Goal: Task Accomplishment & Management: Use online tool/utility

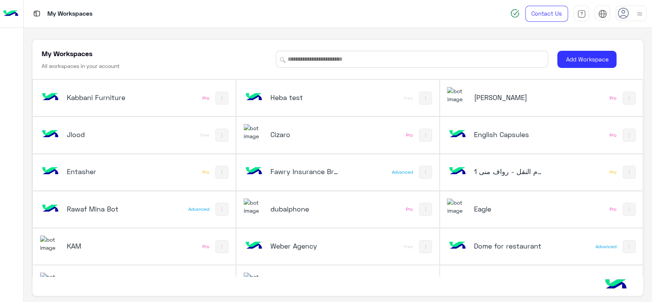
scroll to position [3, 0]
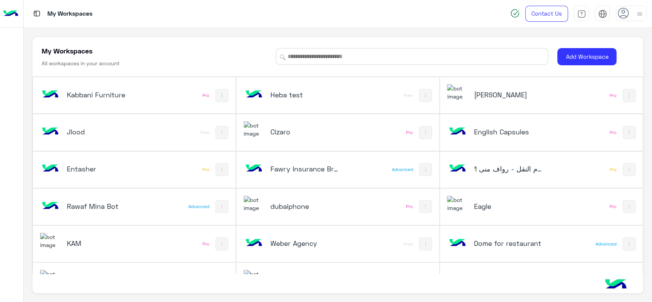
click at [292, 197] on div "dubaiphone" at bounding box center [300, 207] width 113 height 22
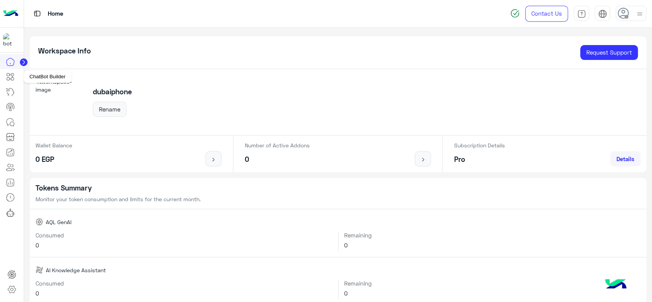
click at [13, 77] on icon at bounding box center [10, 76] width 9 height 9
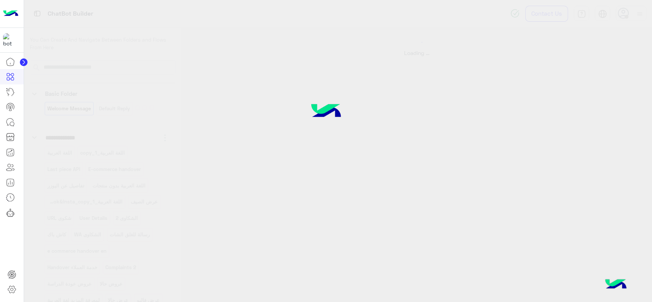
select select "*"
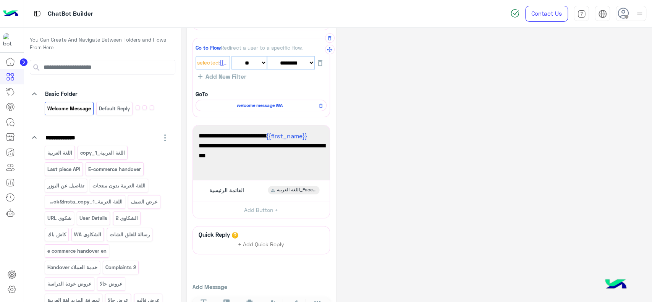
scroll to position [89, 0]
click at [283, 108] on span "welcome message WA" at bounding box center [260, 105] width 120 height 7
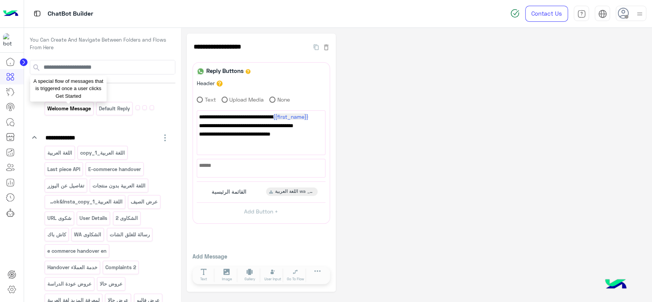
click at [76, 111] on p "Welcome Message" at bounding box center [69, 108] width 45 height 9
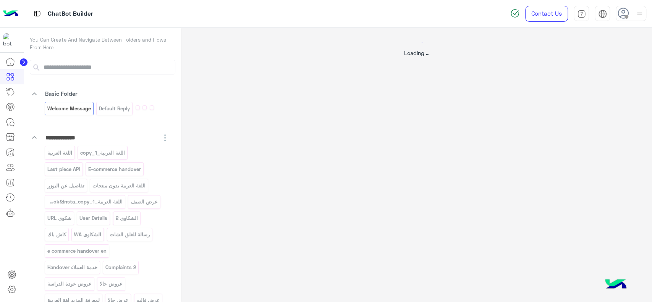
select select "*"
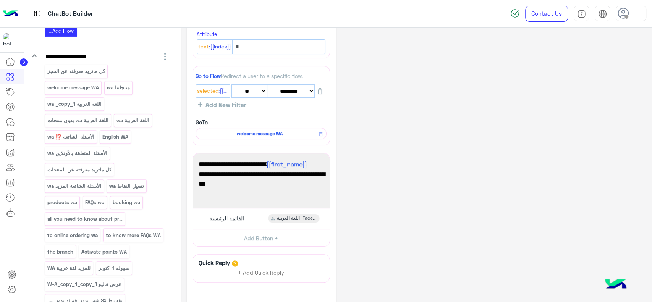
scroll to position [394, 0]
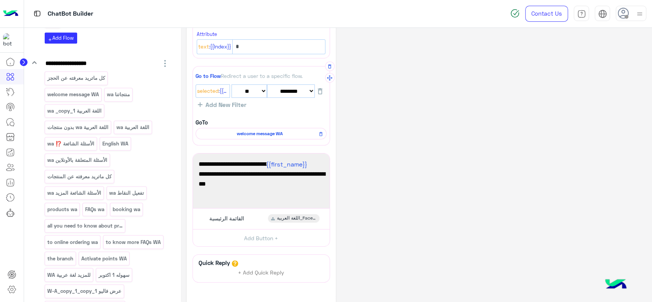
click at [248, 134] on span "welcome message WA" at bounding box center [260, 133] width 120 height 7
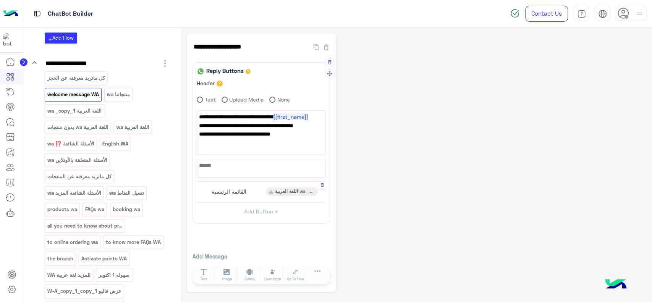
click at [235, 190] on span "القائمة الرئيسية" at bounding box center [229, 191] width 35 height 7
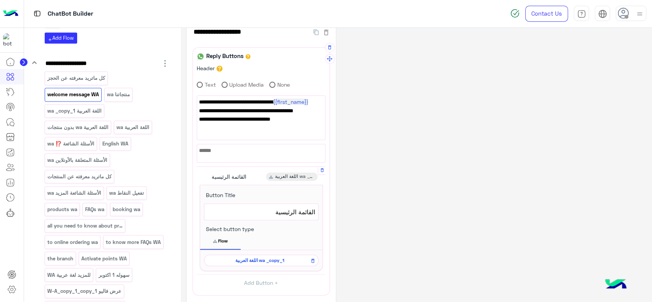
scroll to position [14, 0]
click at [238, 260] on span "اللغة العربية wa _copy_1" at bounding box center [260, 261] width 104 height 7
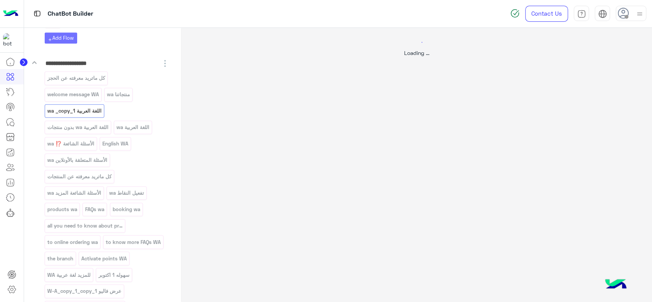
scroll to position [0, 0]
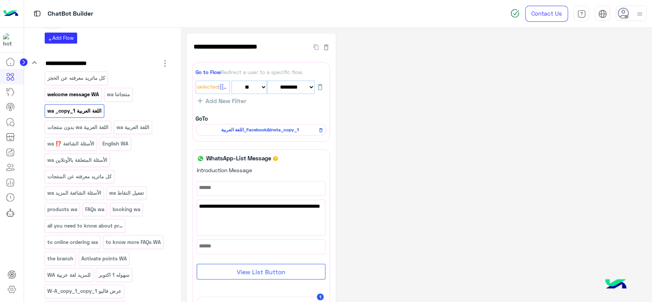
click at [89, 96] on p "welcome message WA" at bounding box center [73, 94] width 53 height 9
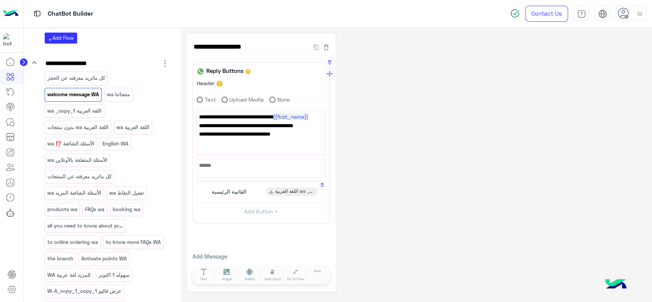
click at [280, 190] on span "اللغة العربية wa _copy_1" at bounding box center [295, 191] width 40 height 7
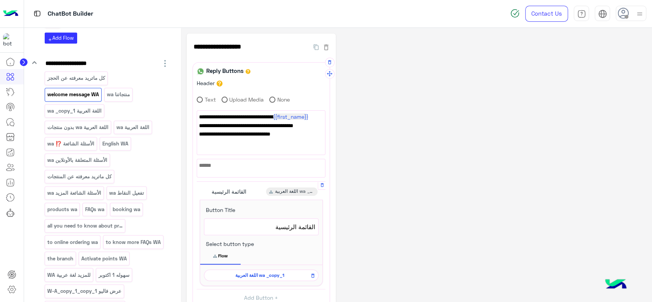
click at [270, 274] on span "اللغة العربية wa _copy_1" at bounding box center [260, 275] width 104 height 7
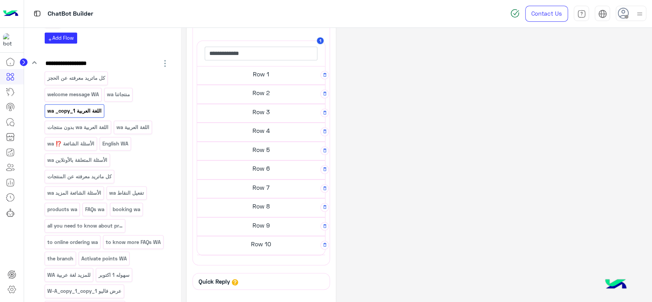
scroll to position [257, 0]
click at [291, 77] on h5 "Row 1" at bounding box center [261, 73] width 128 height 15
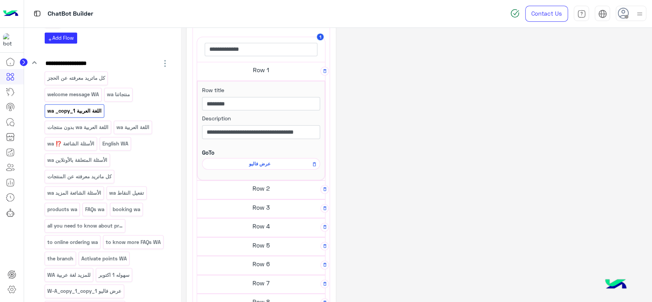
scroll to position [253, 0]
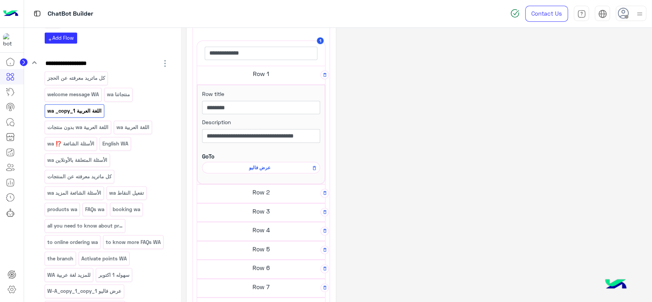
click at [269, 191] on h5 "Row 2" at bounding box center [261, 191] width 128 height 15
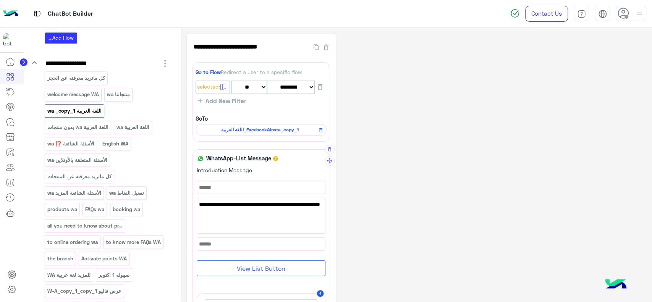
scroll to position [31, 0]
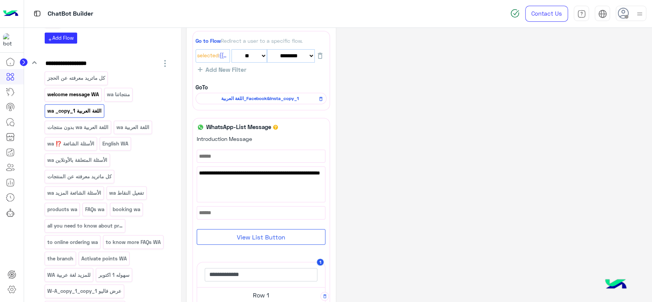
click at [66, 96] on p "welcome message WA" at bounding box center [73, 94] width 53 height 9
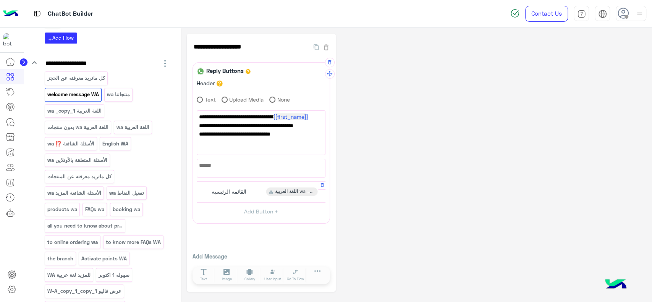
click at [226, 196] on div "القائمة الرئيسية اللغة العربية wa _copy_1" at bounding box center [261, 192] width 123 height 15
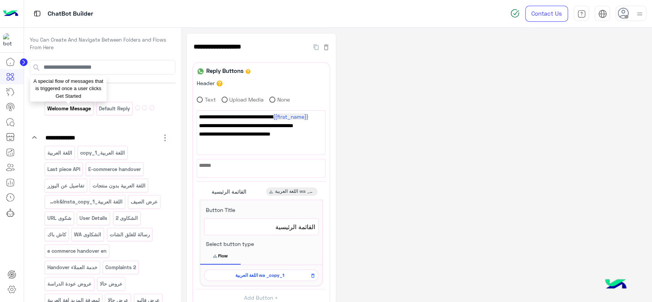
click at [72, 110] on p "Welcome Message" at bounding box center [69, 108] width 45 height 9
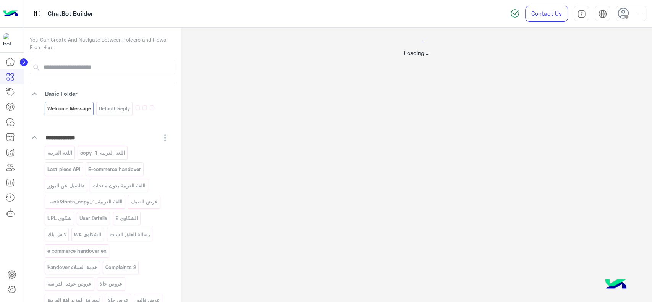
select select "*"
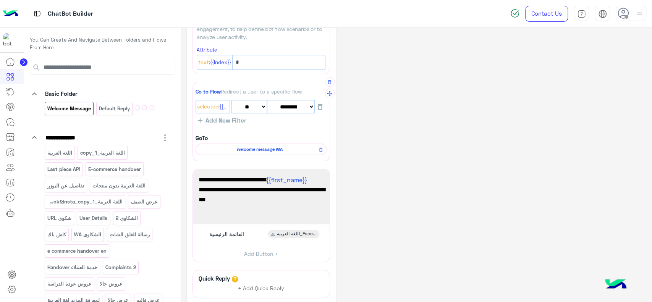
scroll to position [45, 0]
click at [239, 237] on div "القائمة الرئيسية" at bounding box center [225, 234] width 43 height 8
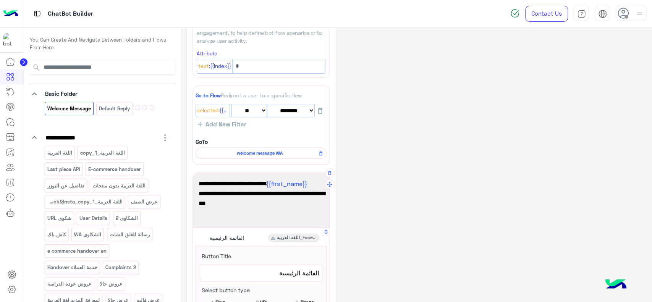
scroll to position [0, 0]
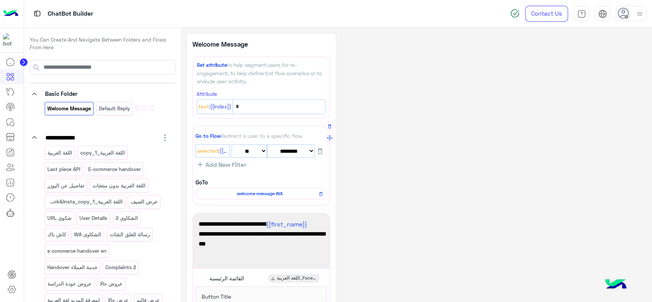
click at [273, 196] on span "welcome message WA" at bounding box center [260, 193] width 120 height 7
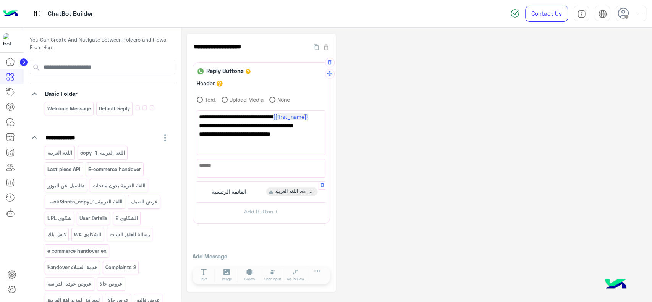
click at [273, 188] on div "اللغة العربية wa _copy_1" at bounding box center [292, 192] width 52 height 8
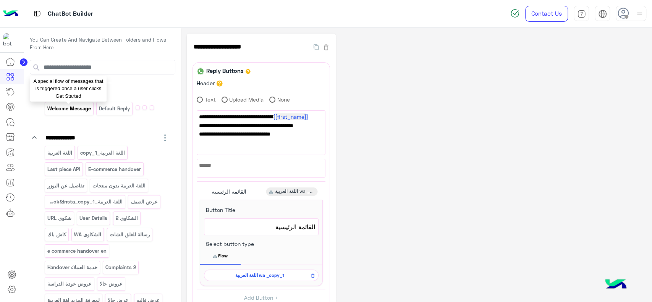
click at [74, 107] on p "Welcome Message" at bounding box center [69, 108] width 45 height 9
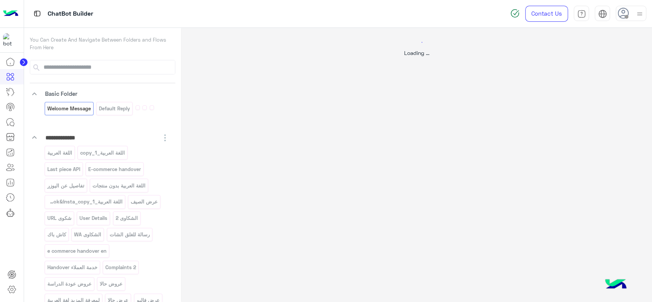
select select "*"
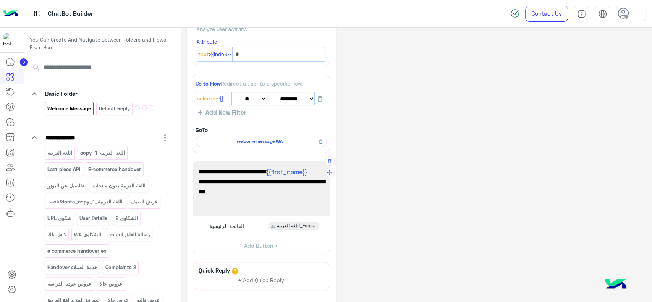
scroll to position [64, 0]
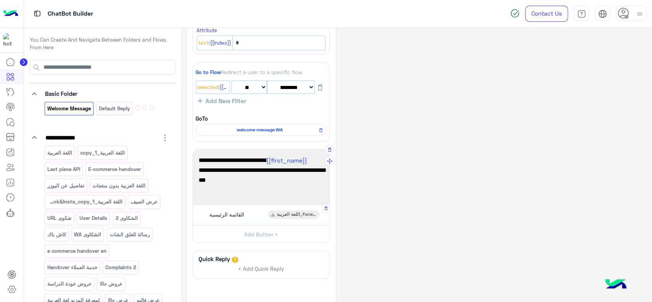
click at [249, 217] on div "القائمة الرئيسية اللغة العربية_Facebook&Insta_copy_1" at bounding box center [261, 215] width 131 height 15
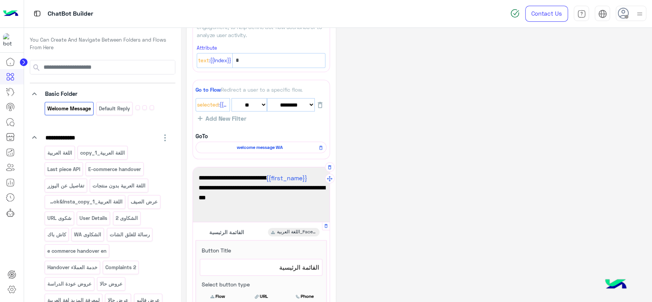
scroll to position [42, 0]
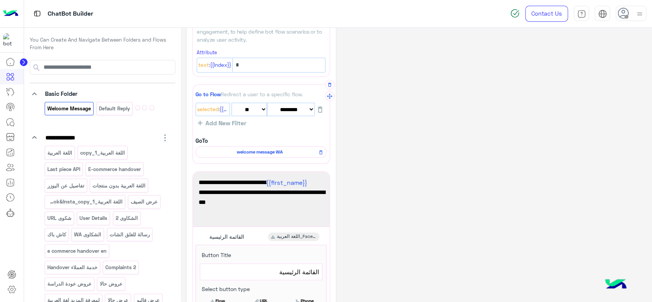
click at [280, 153] on span "welcome message WA" at bounding box center [260, 152] width 120 height 7
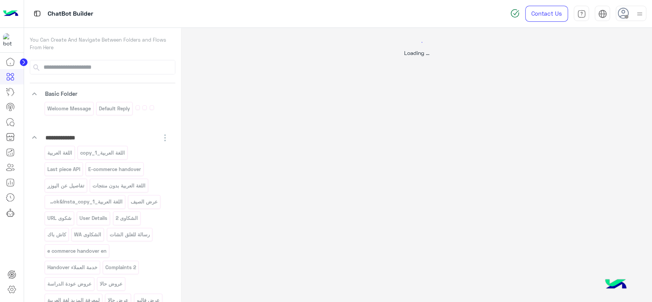
scroll to position [0, 0]
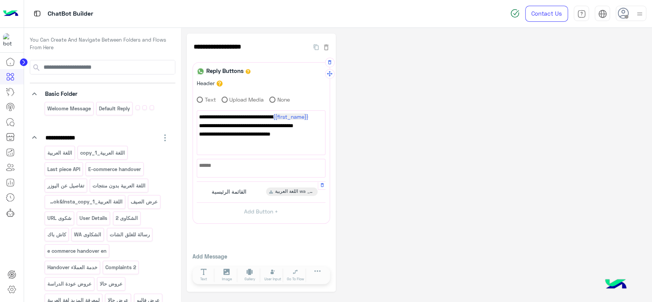
click at [273, 190] on div "اللغة العربية wa _copy_1" at bounding box center [292, 192] width 52 height 8
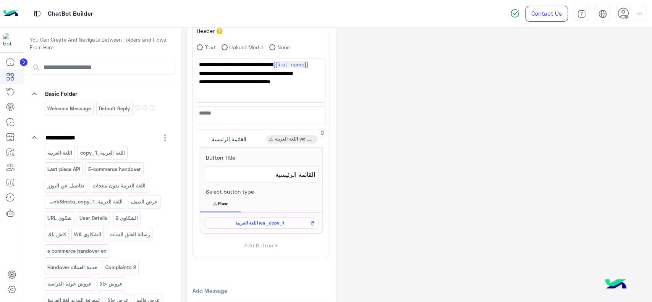
scroll to position [53, 0]
click at [278, 225] on span "اللغة العربية wa _copy_1" at bounding box center [260, 222] width 104 height 7
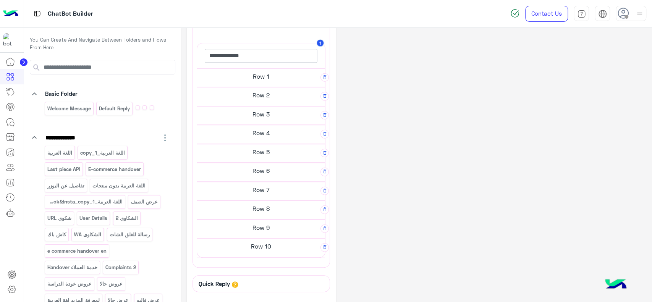
scroll to position [0, 0]
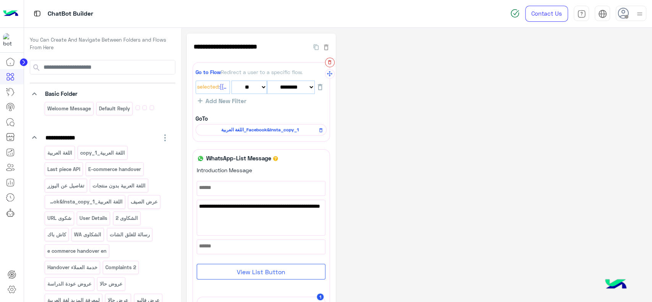
click at [330, 61] on icon "button" at bounding box center [329, 62] width 5 height 5
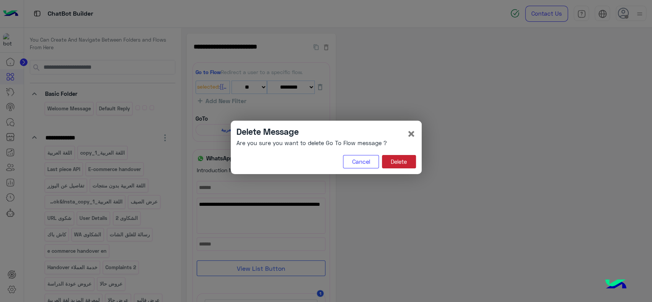
click at [391, 158] on button "Delete" at bounding box center [399, 162] width 34 height 14
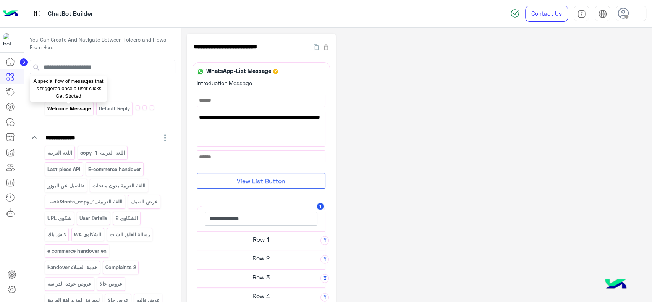
click at [67, 108] on p "Welcome Message" at bounding box center [69, 108] width 45 height 9
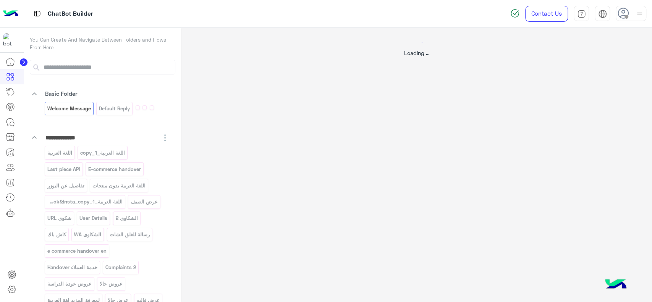
select select "*"
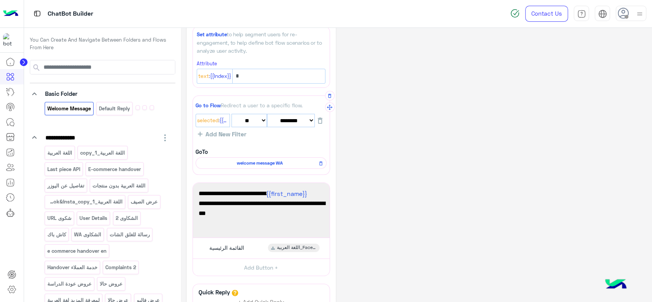
scroll to position [29, 0]
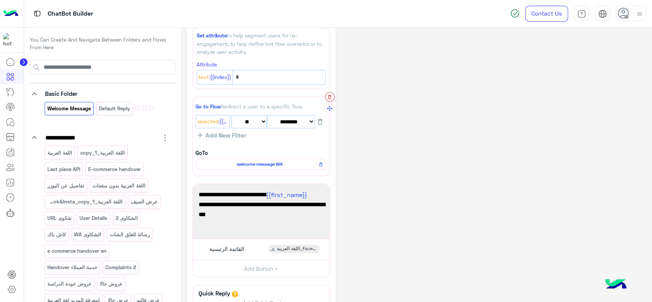
click at [330, 96] on icon "button" at bounding box center [329, 96] width 5 height 5
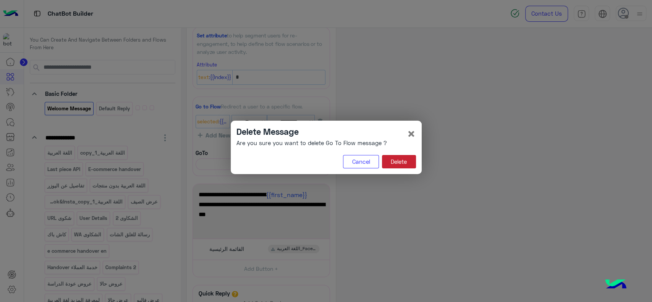
click at [394, 160] on button "Delete" at bounding box center [399, 162] width 34 height 14
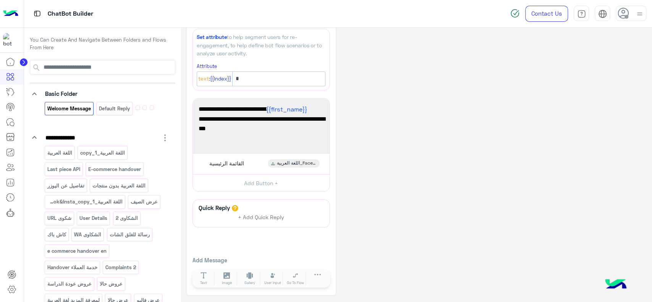
scroll to position [27, 0]
click at [289, 165] on span "اللغة العربية_Facebook&Insta_copy_1" at bounding box center [297, 164] width 40 height 7
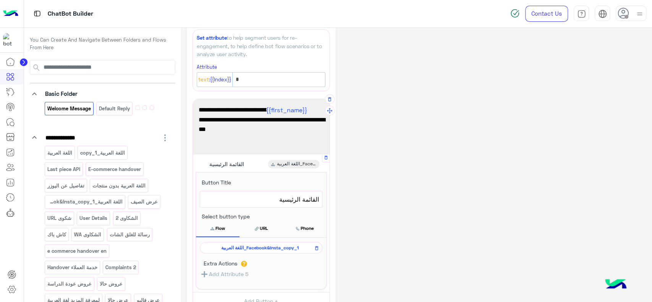
scroll to position [29, 0]
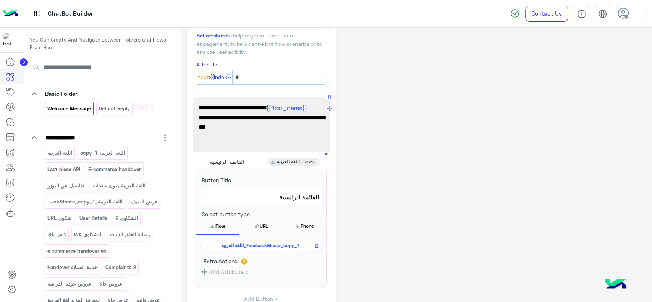
click at [284, 249] on div "اللغة العربية_Facebook&Insta_copy_1" at bounding box center [261, 245] width 123 height 11
click at [283, 249] on div "اللغة العربية_Facebook&Insta_copy_1" at bounding box center [261, 245] width 123 height 11
click at [278, 242] on span "اللغة العربية_Facebook&Insta_copy_1" at bounding box center [260, 245] width 112 height 7
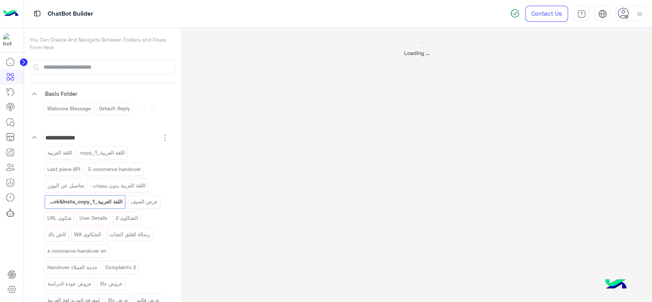
scroll to position [0, 0]
select select "*"
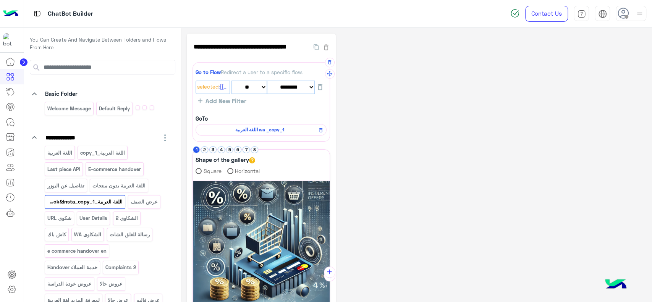
click at [222, 128] on span "اللغة العربية wa _copy_1" at bounding box center [260, 129] width 120 height 7
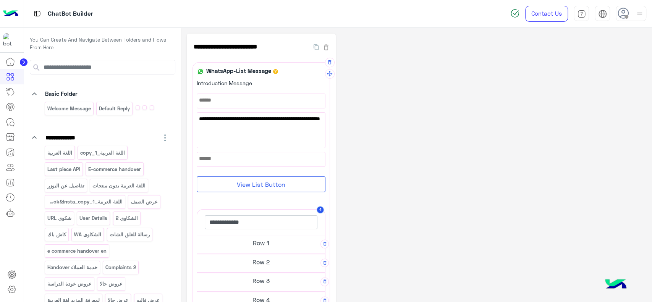
click at [275, 182] on button "View List Button" at bounding box center [261, 184] width 129 height 16
click at [367, 172] on div "**********" at bounding box center [416, 280] width 459 height 493
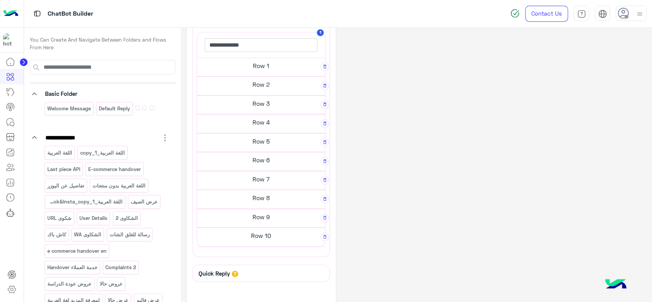
scroll to position [171, 0]
click at [277, 70] on h5 "Row 1" at bounding box center [261, 67] width 128 height 15
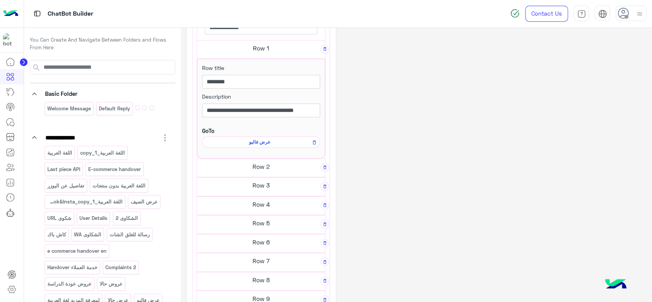
scroll to position [193, 0]
click at [275, 171] on h5 "Row 2" at bounding box center [261, 165] width 128 height 15
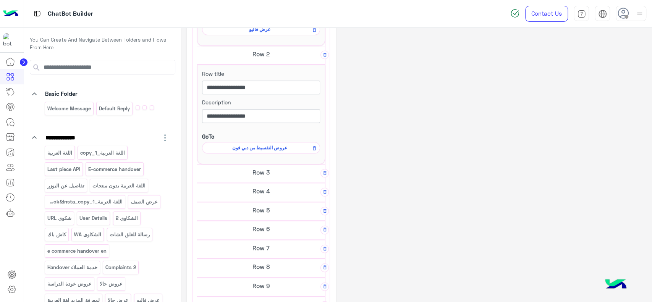
scroll to position [304, 0]
click at [275, 171] on h5 "Row 3" at bounding box center [261, 171] width 128 height 15
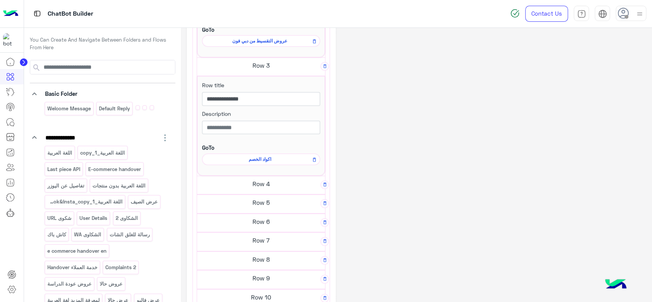
scroll to position [412, 0]
click at [274, 179] on h5 "Row 4" at bounding box center [261, 182] width 128 height 15
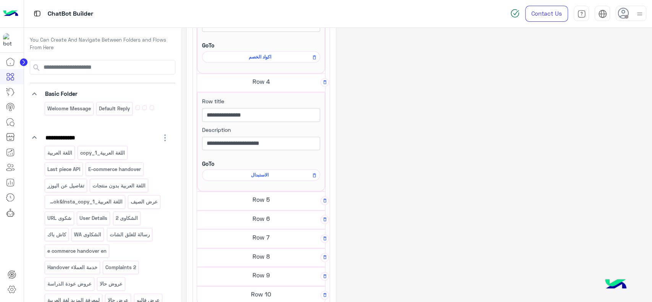
scroll to position [514, 0]
click at [267, 196] on h5 "Row 5" at bounding box center [261, 198] width 128 height 15
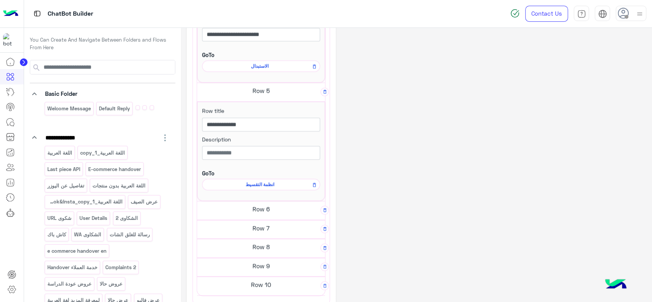
scroll to position [623, 0]
click at [263, 207] on h5 "Row 6" at bounding box center [261, 208] width 128 height 15
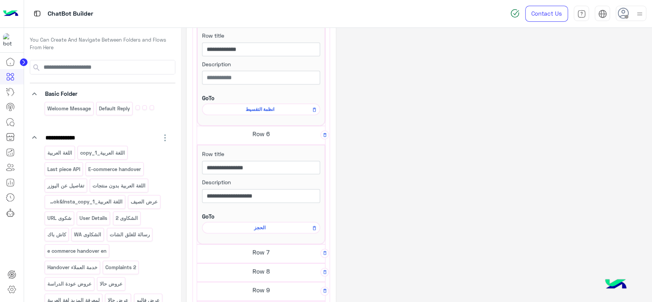
scroll to position [706, 0]
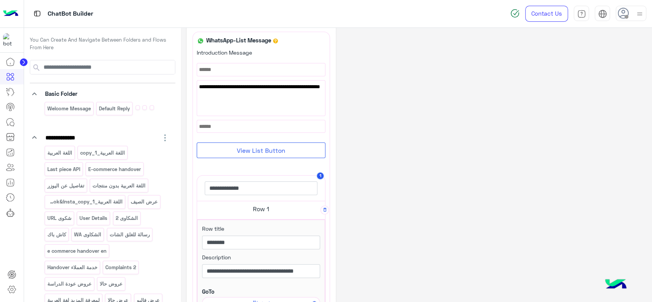
scroll to position [0, 0]
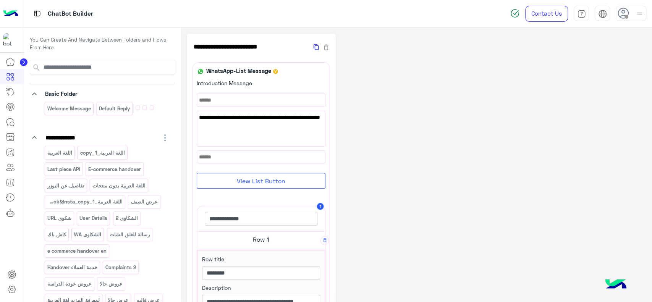
click at [314, 47] on icon "button" at bounding box center [316, 47] width 5 height 8
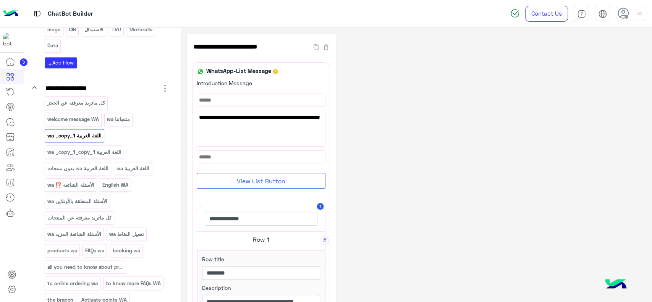
scroll to position [370, 0]
click at [98, 150] on p "اللغة العربية wa _copy_1_copy_1" at bounding box center [84, 151] width 75 height 9
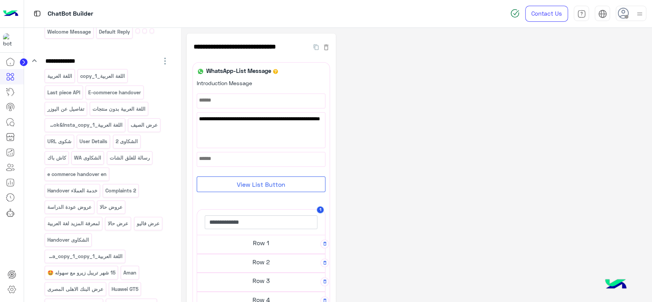
scroll to position [0, 0]
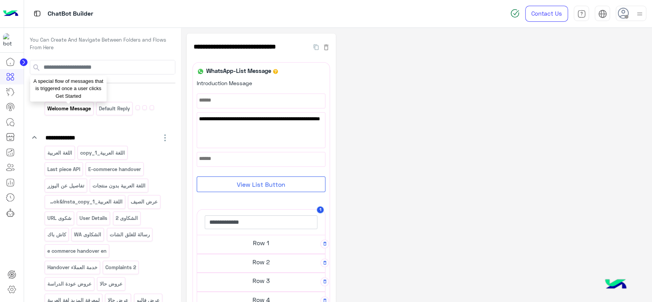
click at [84, 108] on p "Welcome Message" at bounding box center [69, 108] width 45 height 9
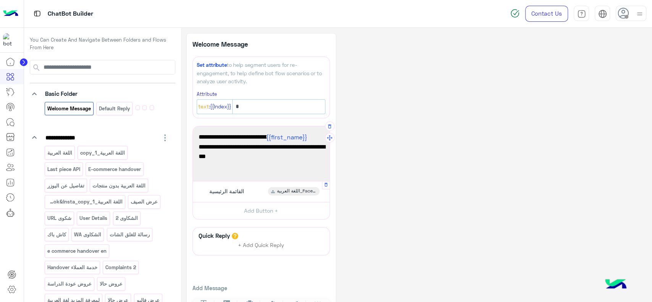
click at [256, 191] on div "القائمة الرئيسية اللغة العربية_Facebook&Insta_copy_1" at bounding box center [261, 191] width 131 height 15
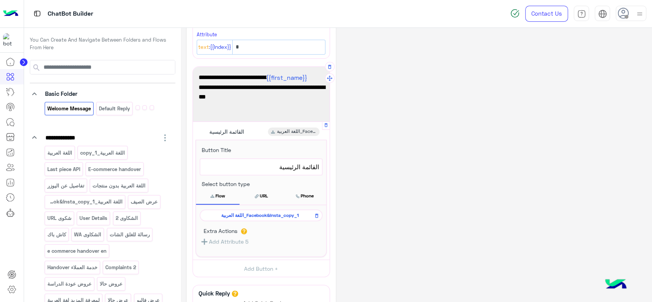
scroll to position [60, 0]
click at [257, 212] on span "اللغة العربية_Facebook&Insta_copy_1" at bounding box center [260, 215] width 112 height 7
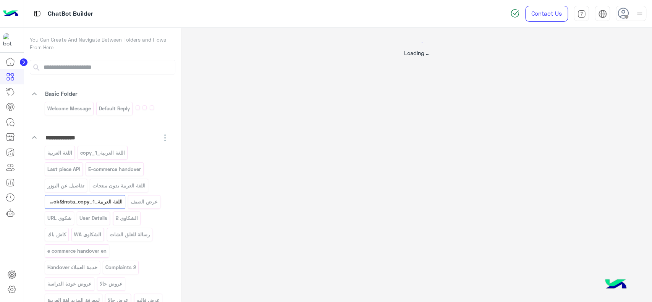
select select "*"
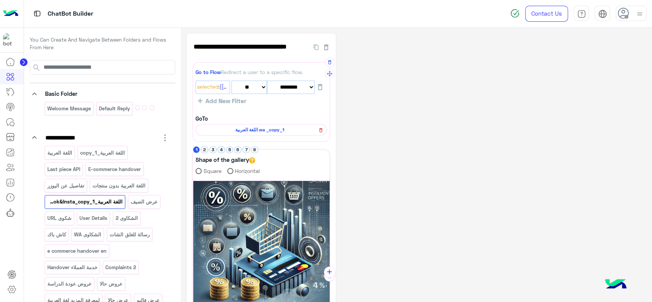
click at [318, 131] on button at bounding box center [321, 130] width 10 height 10
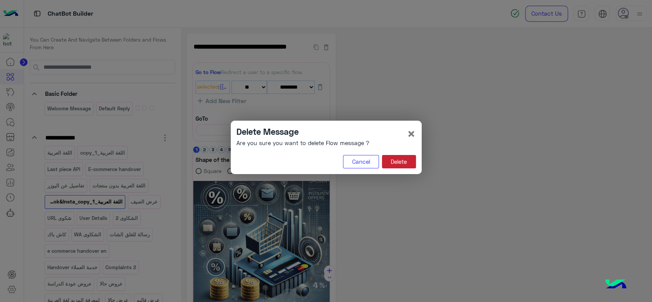
click at [391, 162] on button "Delete" at bounding box center [399, 162] width 34 height 14
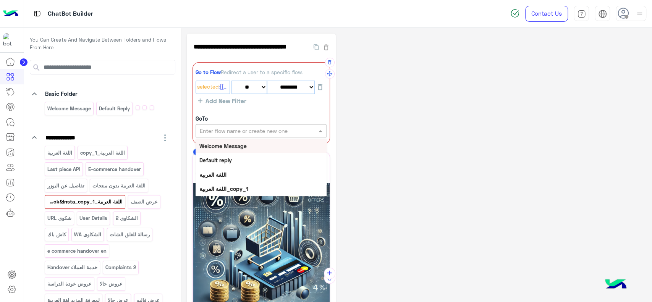
click at [291, 133] on input "text" at bounding box center [248, 131] width 97 height 8
type input "*"
type input "****"
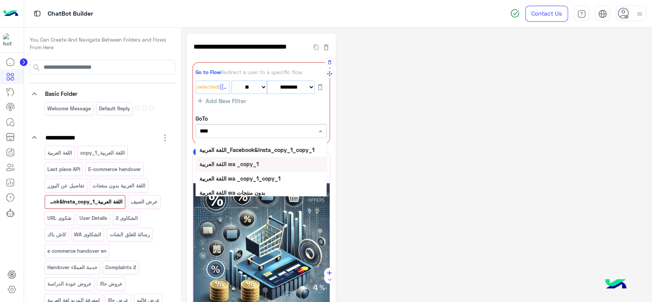
scroll to position [68, 0]
click at [277, 176] on b "اللغة العربية wa _copy_1_copy_1" at bounding box center [239, 178] width 81 height 6
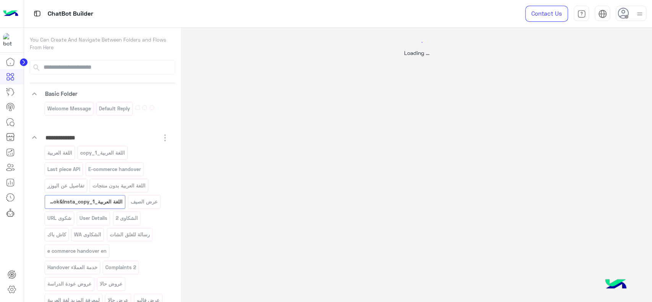
select select "*"
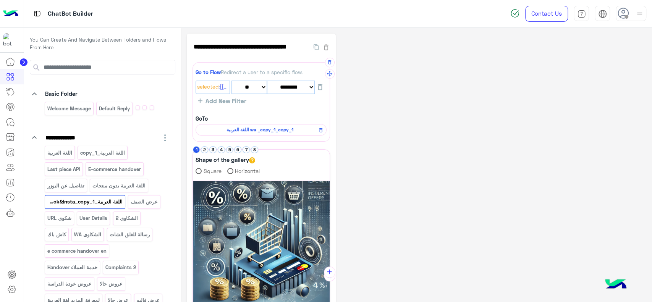
click at [235, 124] on div "اللغة العربية wa _copy_1_copy_1" at bounding box center [261, 129] width 131 height 11
click at [234, 127] on span "اللغة العربية wa _copy_1_copy_1" at bounding box center [260, 129] width 120 height 7
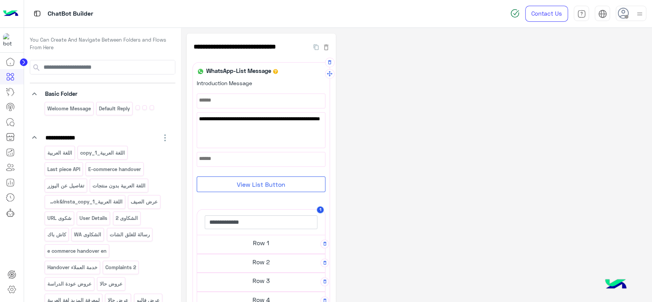
click at [240, 246] on h5 "Row 1" at bounding box center [261, 242] width 128 height 15
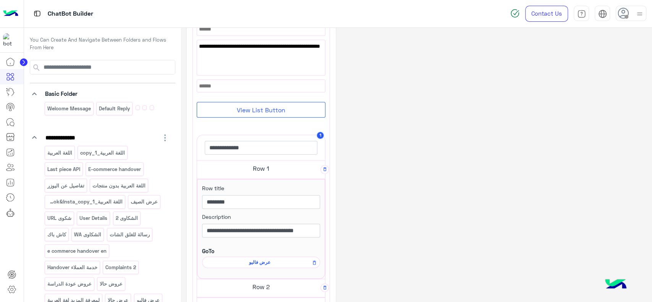
scroll to position [72, 0]
click at [249, 263] on span "عرض فاليو" at bounding box center [259, 261] width 107 height 7
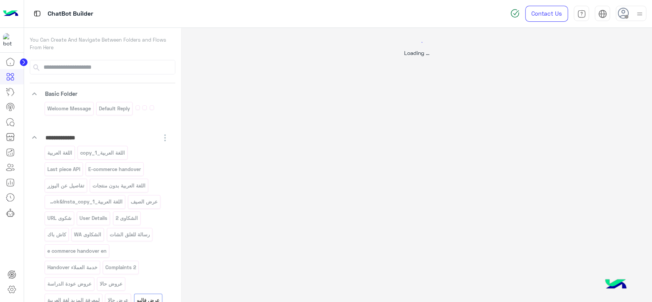
scroll to position [0, 0]
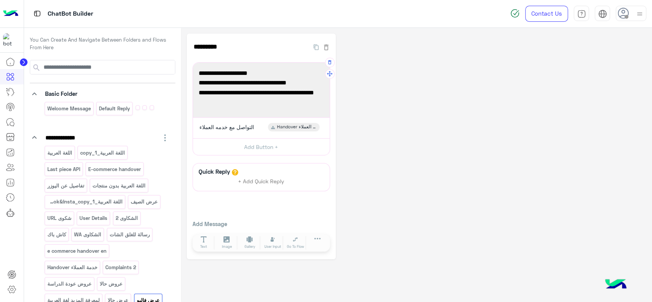
click at [272, 102] on span "بسعر الخصم لمنتجات ال Apple و ال Samsung S25 Ultra" at bounding box center [261, 97] width 125 height 19
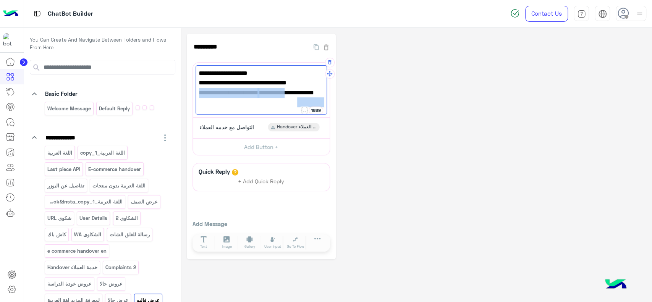
drag, startPoint x: 272, startPoint y: 102, endPoint x: 285, endPoint y: 94, distance: 16.0
click at [285, 94] on span "بسعر الخصم لمنتجات ال Apple و ال Samsung S25 Ultra" at bounding box center [261, 97] width 125 height 19
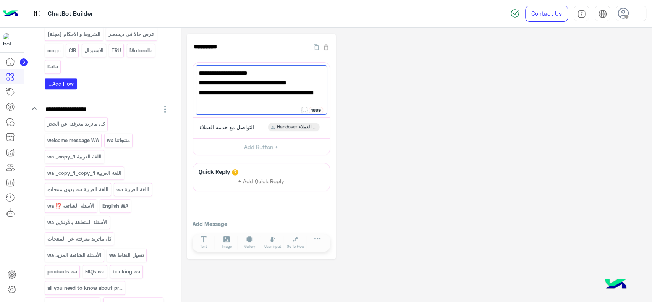
scroll to position [350, 0]
click at [92, 153] on p "اللغة العربية wa _copy_1" at bounding box center [74, 155] width 55 height 9
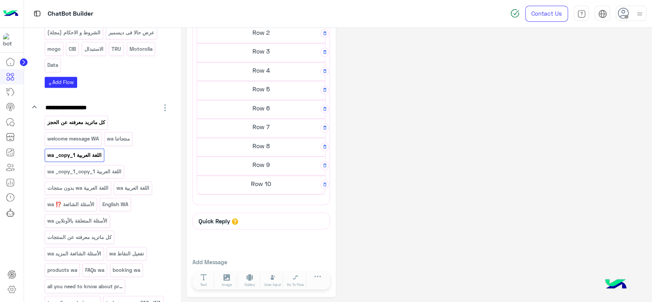
scroll to position [0, 0]
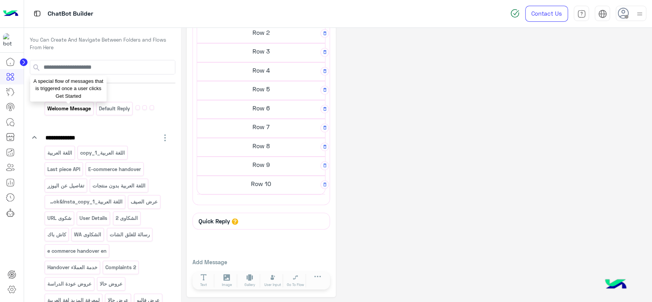
click at [69, 105] on p "Welcome Message" at bounding box center [69, 108] width 45 height 9
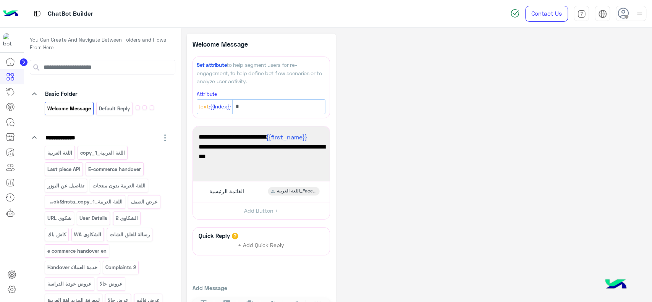
click at [136, 108] on div at bounding box center [138, 107] width 4 height 5
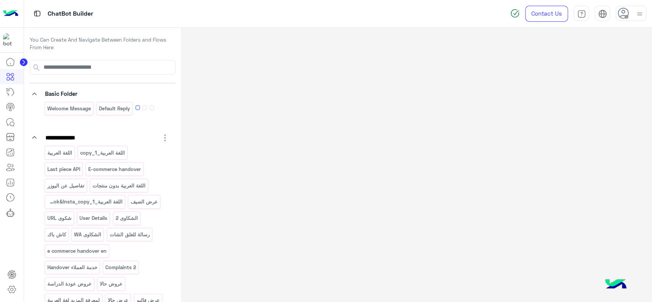
click at [142, 107] on div at bounding box center [144, 107] width 4 height 5
click at [148, 108] on div "Welcome Message Default reply" at bounding box center [107, 110] width 125 height 16
click at [154, 108] on div "Welcome Message Default reply" at bounding box center [107, 110] width 125 height 16
click at [150, 106] on div at bounding box center [152, 107] width 4 height 5
click at [55, 152] on p "اللغة العربية" at bounding box center [60, 153] width 26 height 9
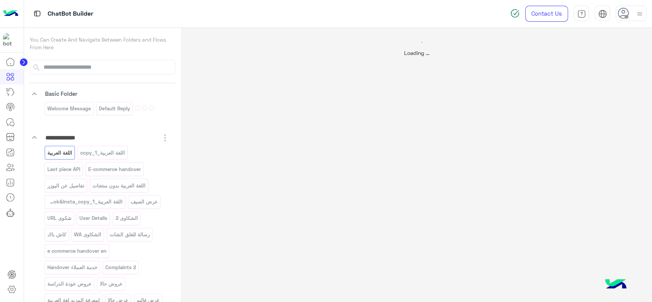
select select "*"
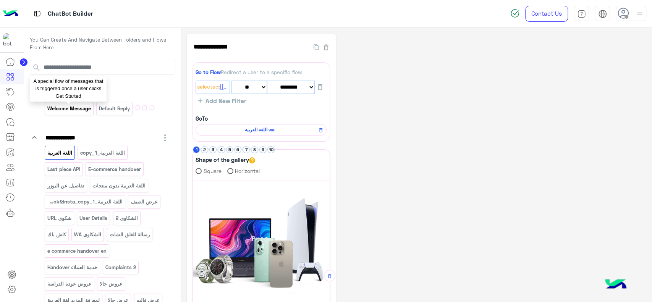
click at [75, 109] on p "Welcome Message" at bounding box center [69, 108] width 45 height 9
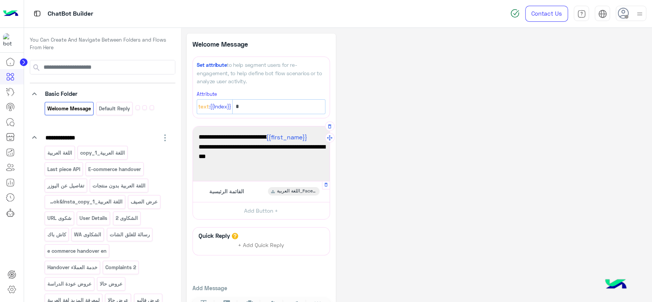
click at [225, 185] on div "القائمة الرئيسية اللغة العربية_Facebook&Insta_copy_1" at bounding box center [261, 191] width 131 height 15
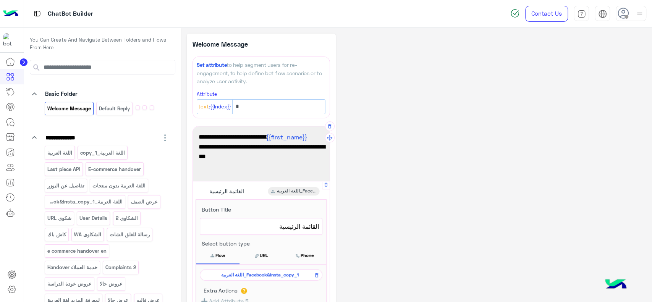
click at [246, 275] on span "اللغة العربية_Facebook&Insta_copy_1" at bounding box center [260, 275] width 112 height 7
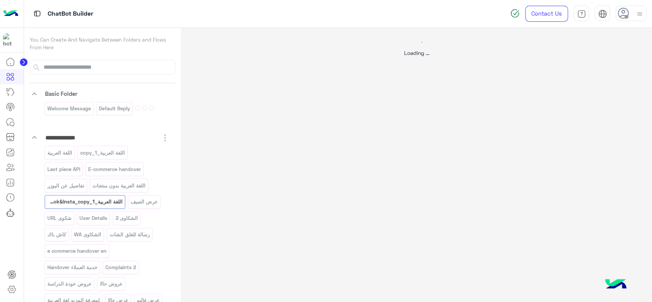
select select "*"
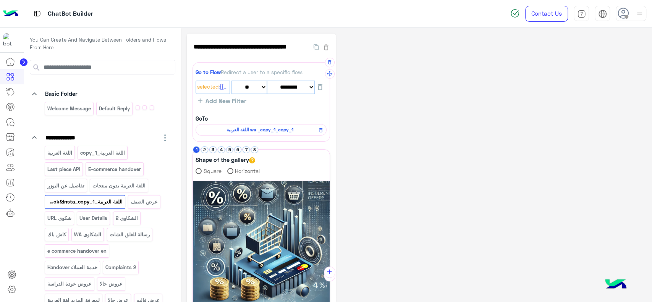
click at [244, 126] on span "اللغة العربية wa _copy_1_copy_1" at bounding box center [260, 129] width 120 height 7
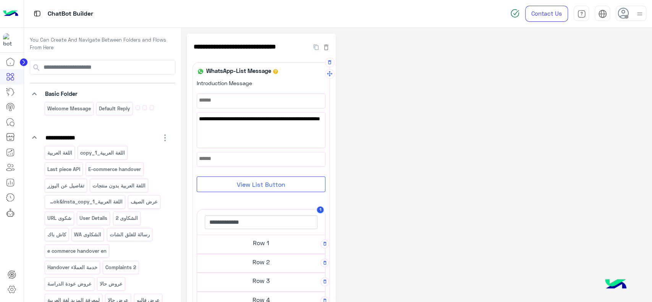
click at [263, 184] on button "View List Button" at bounding box center [261, 184] width 129 height 16
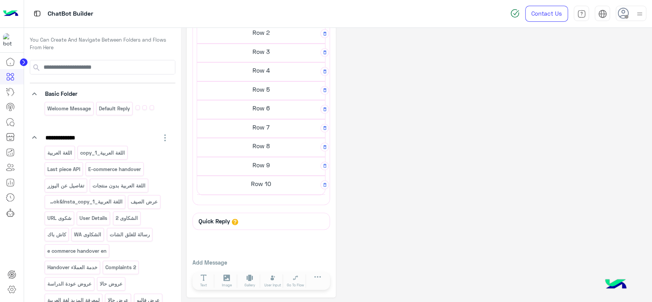
scroll to position [210, 0]
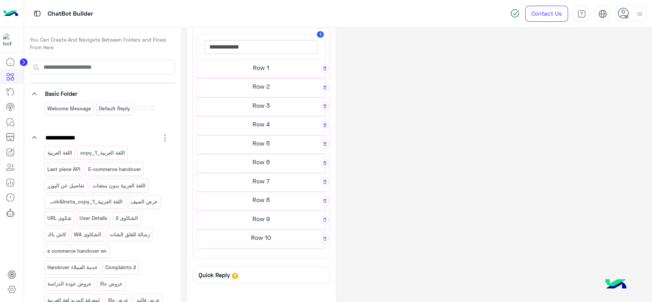
click at [248, 232] on h5 "Row 10" at bounding box center [261, 237] width 128 height 15
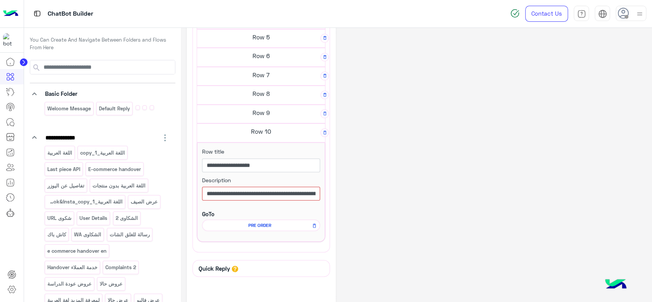
scroll to position [282, 0]
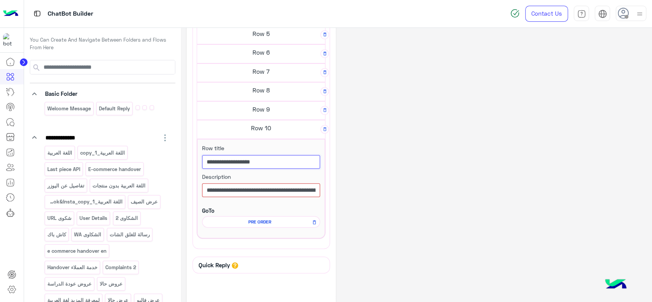
click at [269, 164] on input "**********" at bounding box center [261, 162] width 118 height 14
type input "**********"
click at [210, 184] on input "**********" at bounding box center [261, 190] width 118 height 14
drag, startPoint x: 210, startPoint y: 184, endPoint x: 239, endPoint y: 191, distance: 30.0
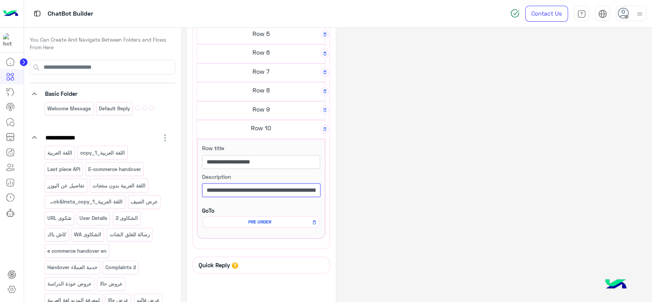
click at [239, 191] on input "**********" at bounding box center [261, 190] width 118 height 14
click at [269, 193] on input "**********" at bounding box center [261, 190] width 118 height 14
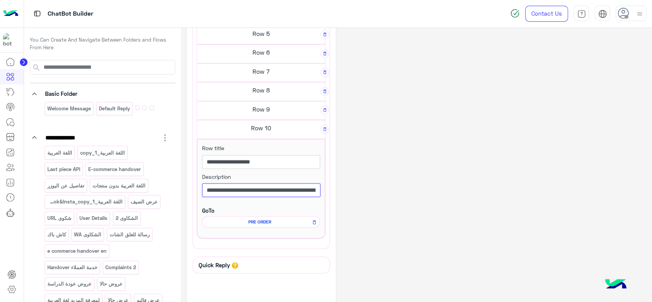
click at [269, 193] on input "**********" at bounding box center [261, 190] width 118 height 14
click at [371, 172] on div "**********" at bounding box center [416, 46] width 459 height 589
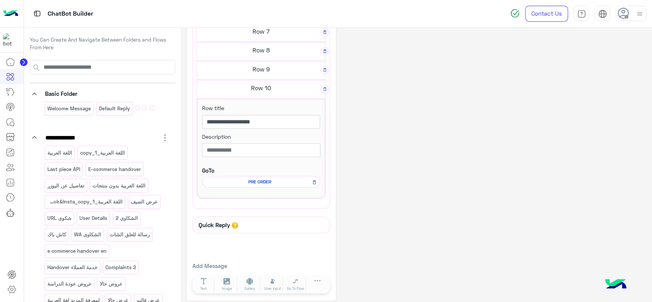
scroll to position [325, 0]
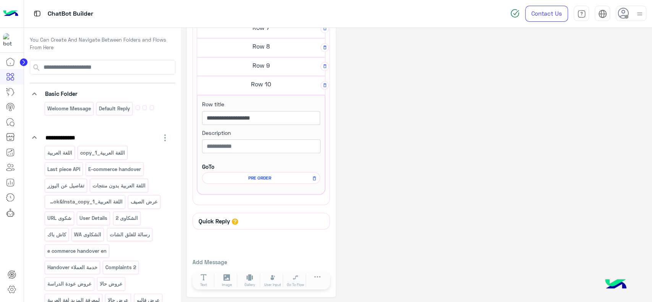
click at [246, 177] on span "PRE ORDER" at bounding box center [259, 178] width 107 height 7
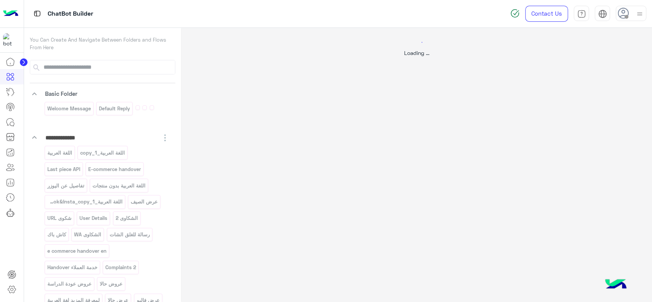
scroll to position [0, 0]
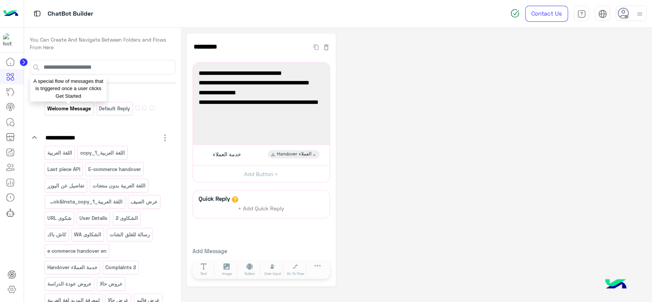
click at [82, 112] on p "Welcome Message" at bounding box center [69, 108] width 45 height 9
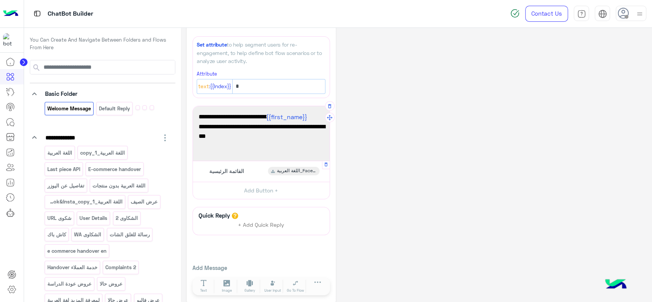
scroll to position [27, 0]
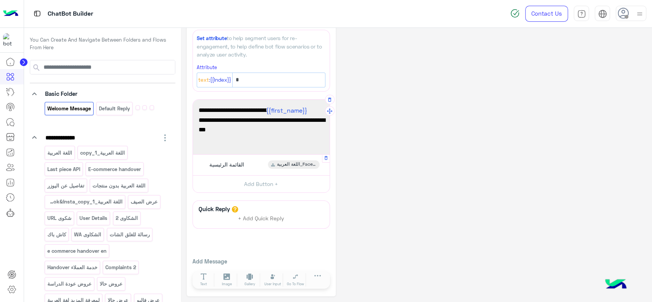
click at [242, 162] on span "القائمة الرئيسية" at bounding box center [226, 164] width 35 height 7
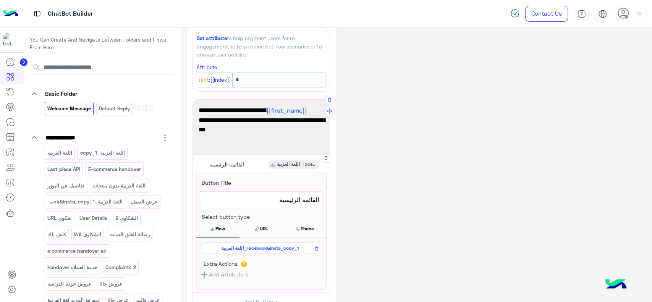
click at [251, 246] on span "اللغة العربية_Facebook&Insta_copy_1" at bounding box center [260, 248] width 112 height 7
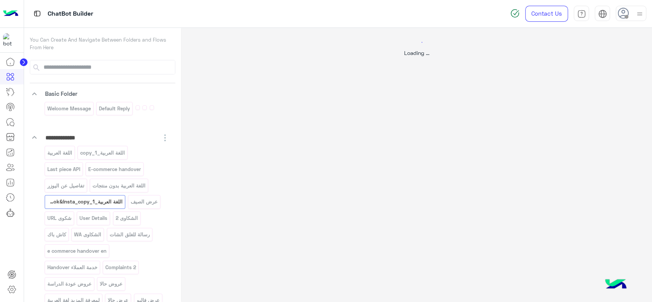
select select "*"
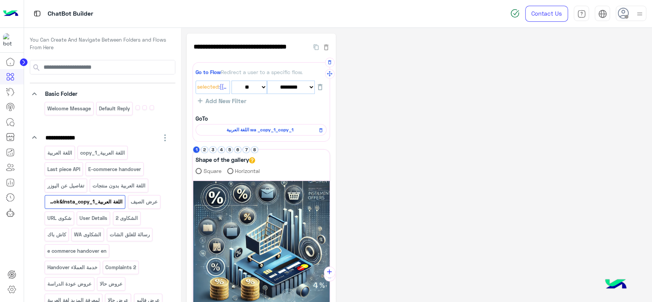
click at [255, 125] on div "اللغة العربية wa _copy_1_copy_1" at bounding box center [261, 129] width 131 height 11
click at [255, 129] on span "اللغة العربية wa _copy_1_copy_1" at bounding box center [260, 129] width 120 height 7
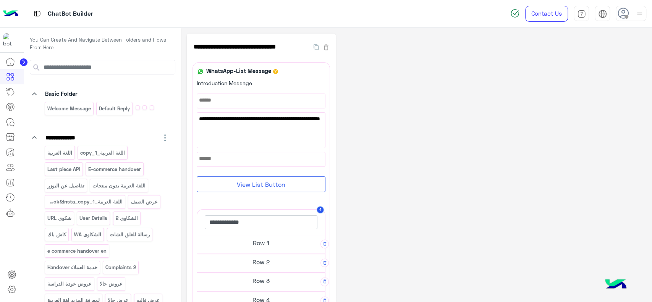
scroll to position [230, 0]
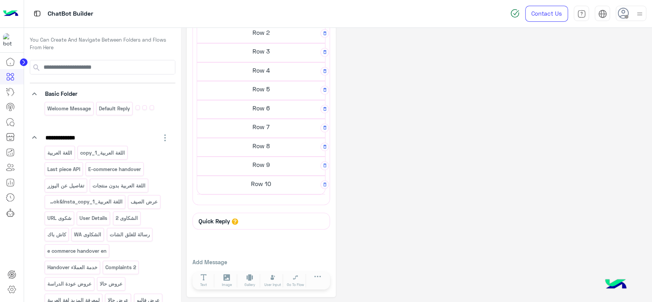
click at [255, 182] on h5 "Row 10" at bounding box center [261, 183] width 128 height 15
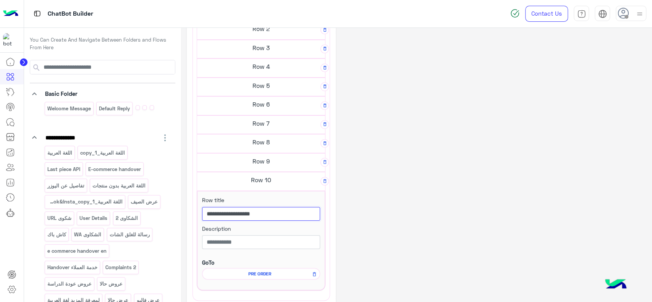
click at [217, 211] on input "**********" at bounding box center [261, 214] width 118 height 14
type input "**********"
click at [376, 185] on div "**********" at bounding box center [416, 98] width 459 height 589
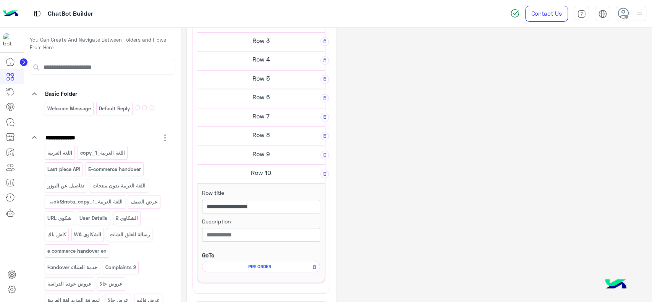
click at [257, 177] on h5 "Row 10" at bounding box center [261, 172] width 128 height 15
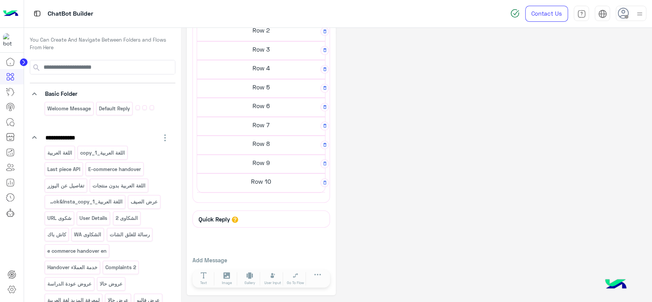
scroll to position [226, 0]
click at [261, 165] on h5 "Row 9" at bounding box center [261, 164] width 128 height 15
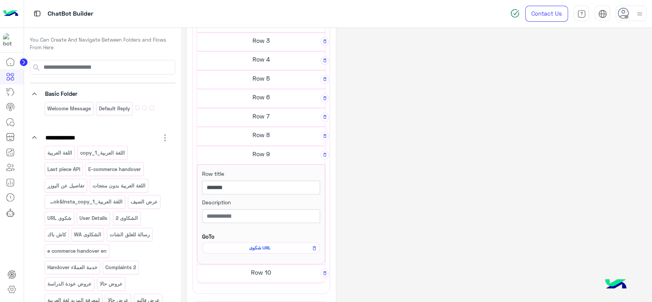
click at [265, 134] on h5 "Row 8" at bounding box center [261, 134] width 128 height 15
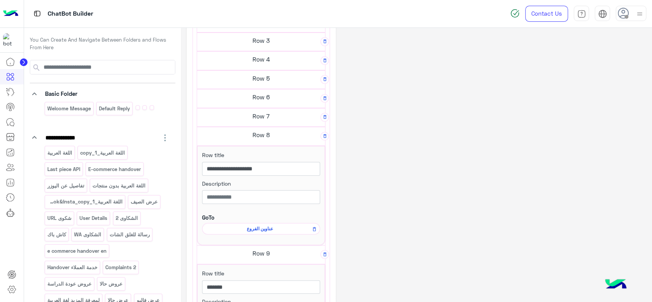
click at [272, 111] on h5 "Row 7" at bounding box center [261, 115] width 128 height 15
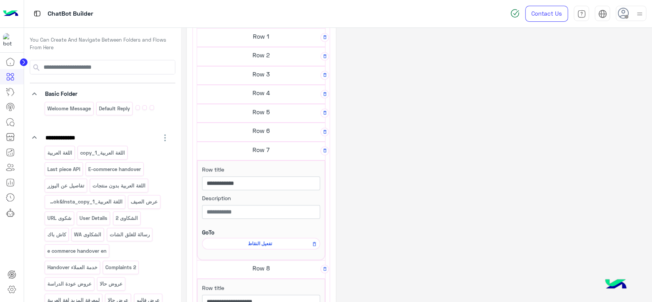
scroll to position [204, 0]
click at [267, 125] on h5 "Row 6" at bounding box center [261, 129] width 128 height 15
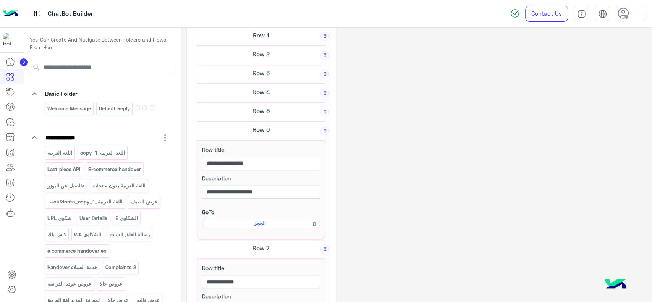
click at [270, 106] on h5 "Row 5" at bounding box center [261, 110] width 128 height 15
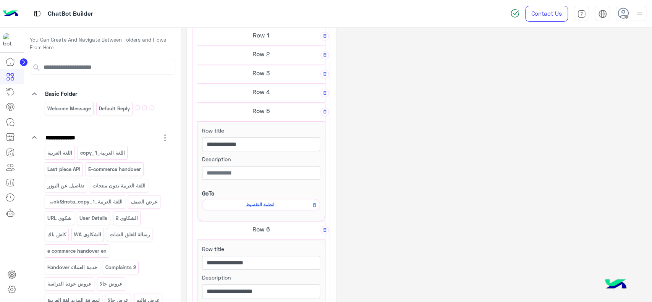
click at [272, 87] on h5 "Row 4" at bounding box center [261, 91] width 128 height 15
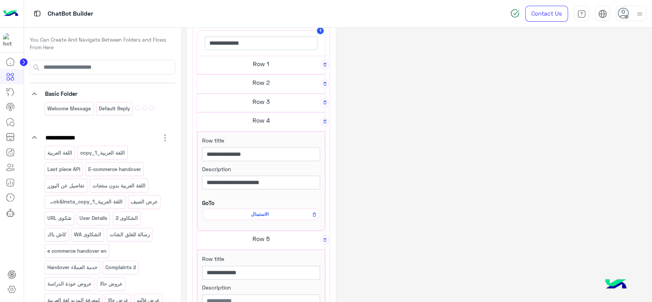
scroll to position [162, 0]
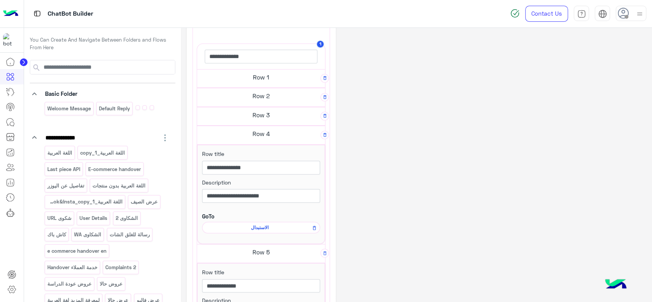
click at [270, 115] on h5 "Row 3" at bounding box center [261, 114] width 128 height 15
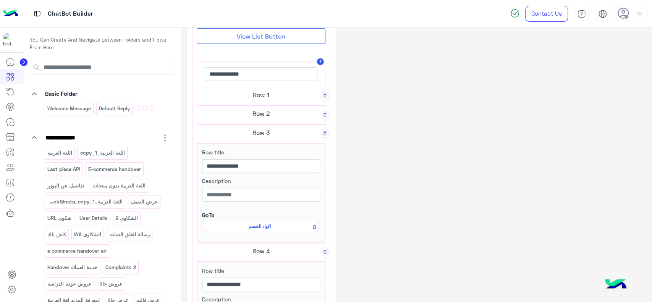
scroll to position [144, 0]
click at [270, 115] on h5 "Row 2" at bounding box center [261, 114] width 128 height 15
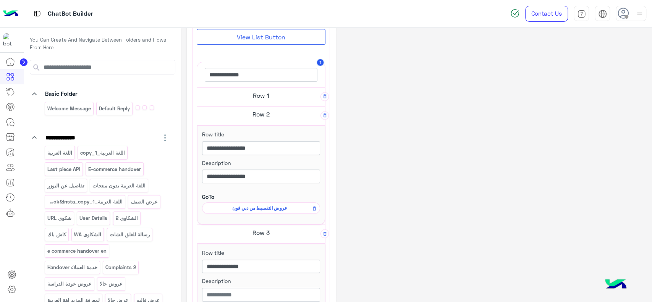
click at [276, 92] on h5 "Row 1" at bounding box center [261, 95] width 128 height 15
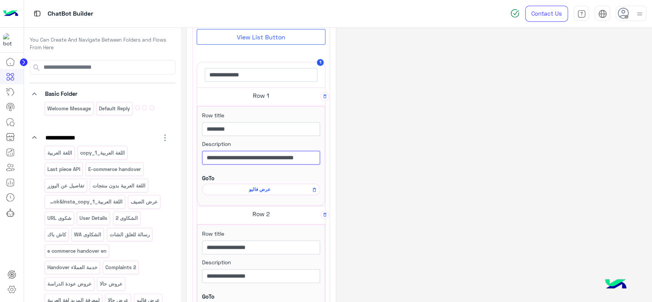
click at [281, 159] on input "**********" at bounding box center [261, 158] width 118 height 14
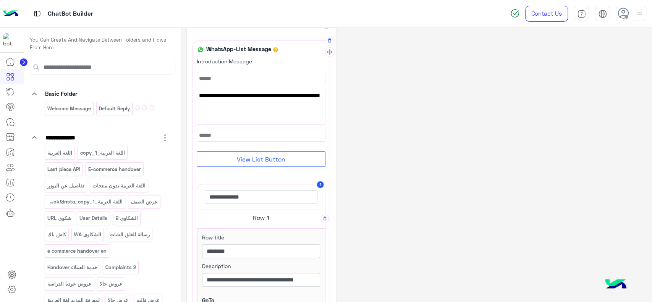
scroll to position [0, 0]
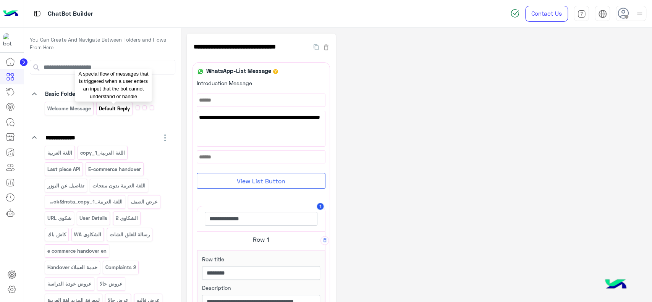
click at [121, 110] on p "Default reply" at bounding box center [115, 108] width 32 height 9
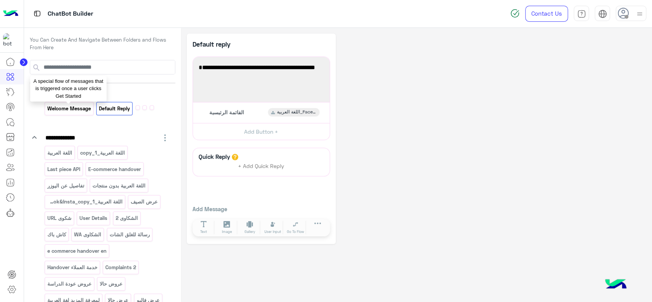
click at [77, 110] on p "Welcome Message" at bounding box center [69, 108] width 45 height 9
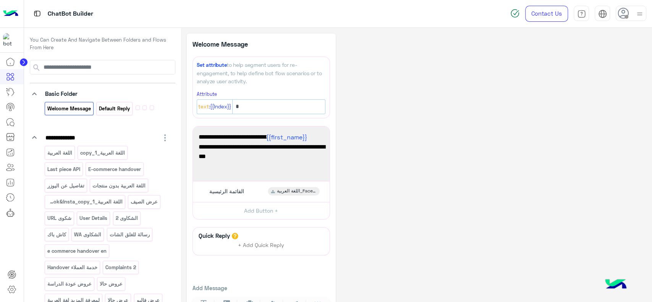
click at [107, 115] on div "Default reply" at bounding box center [114, 108] width 36 height 13
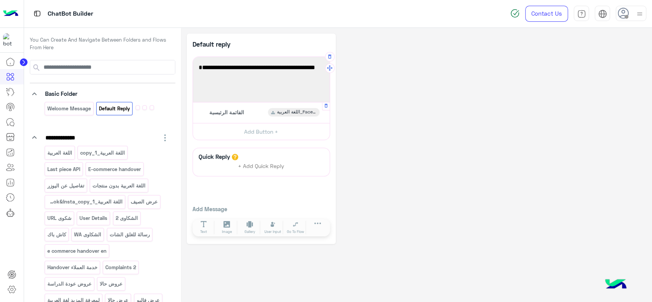
click at [230, 116] on div "القائمة الرئيسية" at bounding box center [225, 112] width 43 height 8
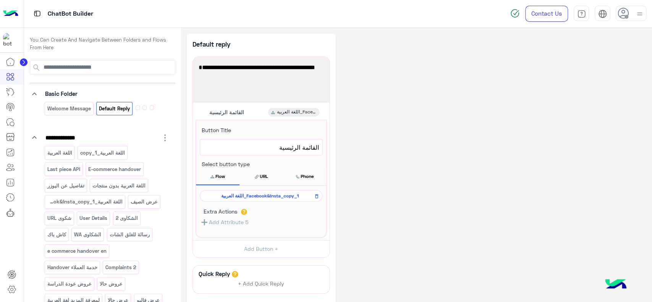
click at [76, 118] on div "Welcome Message Default reply" at bounding box center [107, 110] width 125 height 16
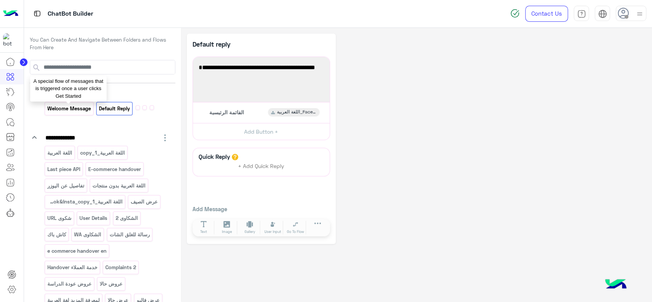
click at [78, 111] on p "Welcome Message" at bounding box center [69, 108] width 45 height 9
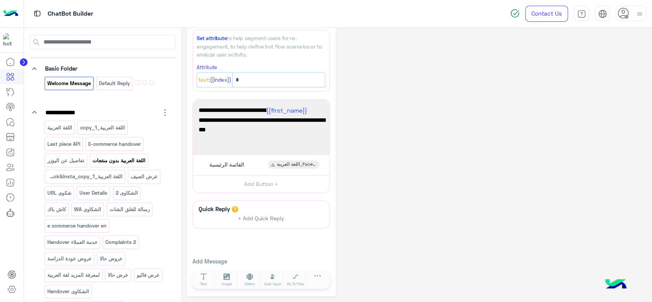
scroll to position [26, 0]
click at [82, 87] on div "Welcome Message" at bounding box center [69, 82] width 49 height 13
click at [226, 162] on span "القائمة الرئيسية" at bounding box center [226, 164] width 35 height 7
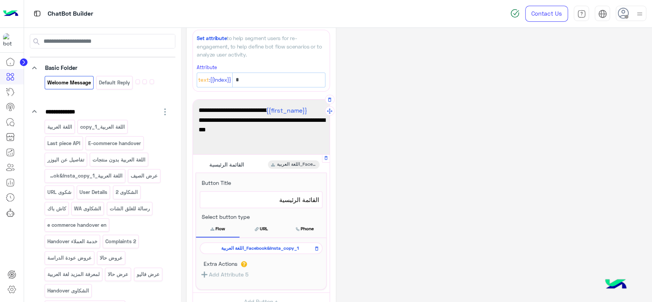
click at [225, 248] on span "اللغة العربية_Facebook&Insta_copy_1" at bounding box center [260, 248] width 112 height 7
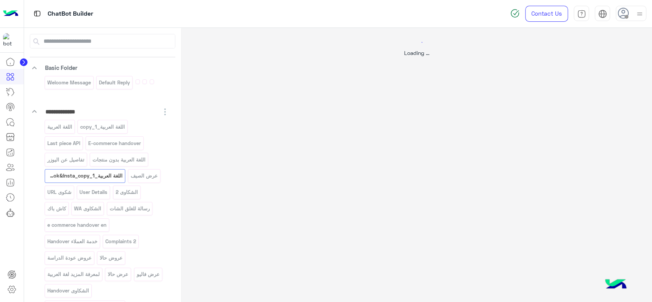
scroll to position [0, 0]
select select "*"
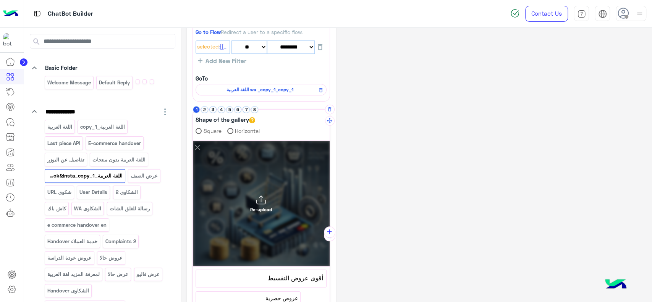
scroll to position [40, 0]
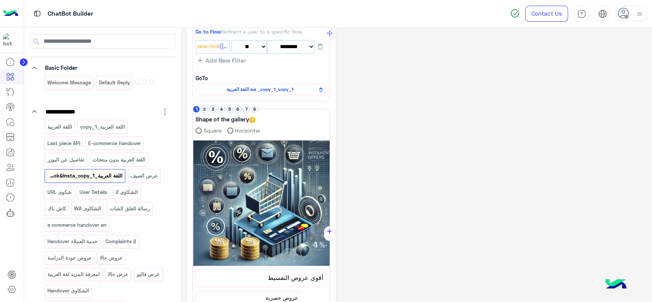
click at [263, 89] on span "اللغة العربية wa _copy_1_copy_1" at bounding box center [260, 89] width 120 height 7
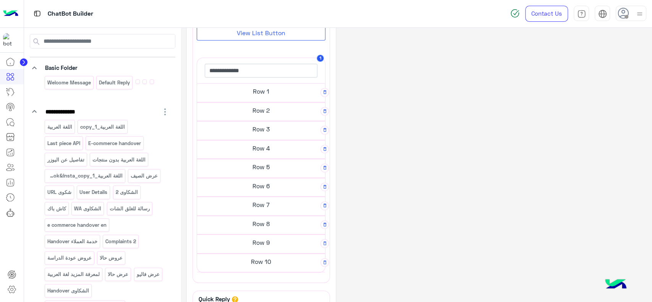
scroll to position [153, 0]
click at [251, 260] on h5 "Row 10" at bounding box center [261, 260] width 128 height 15
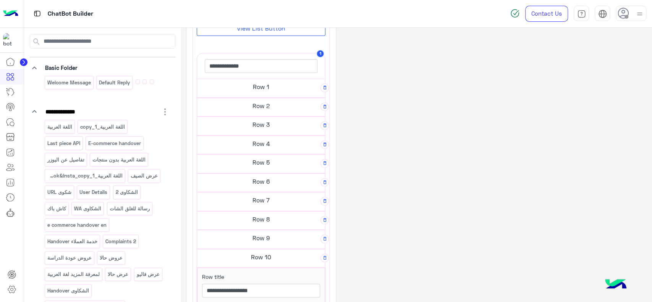
scroll to position [149, 0]
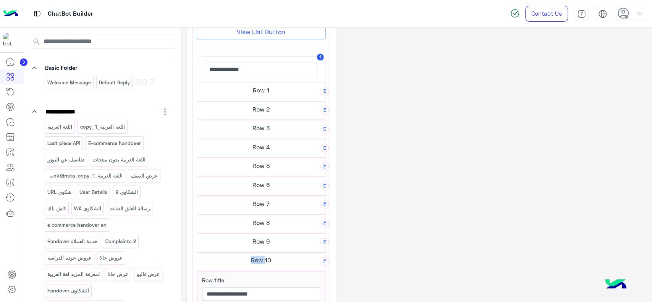
click at [251, 260] on h5 "Row 10" at bounding box center [261, 259] width 128 height 15
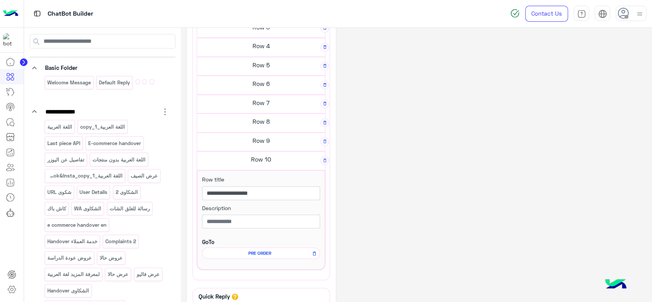
scroll to position [250, 0]
click at [265, 191] on input "**********" at bounding box center [261, 194] width 118 height 14
type input "**********"
click at [240, 194] on input "**********" at bounding box center [261, 194] width 118 height 14
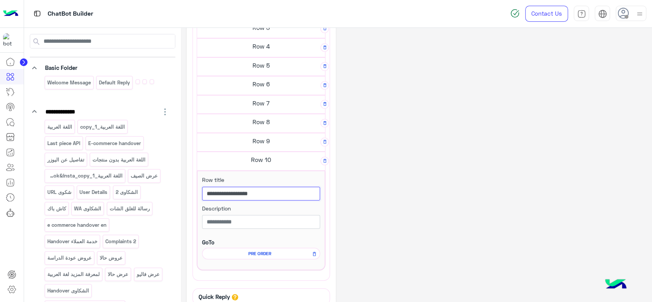
click at [273, 191] on input "**********" at bounding box center [261, 194] width 118 height 14
click at [256, 142] on h5 "Row 9" at bounding box center [261, 140] width 128 height 15
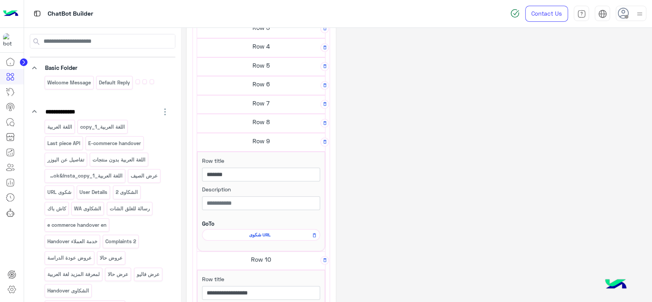
click at [258, 123] on h5 "Row 8" at bounding box center [261, 121] width 128 height 15
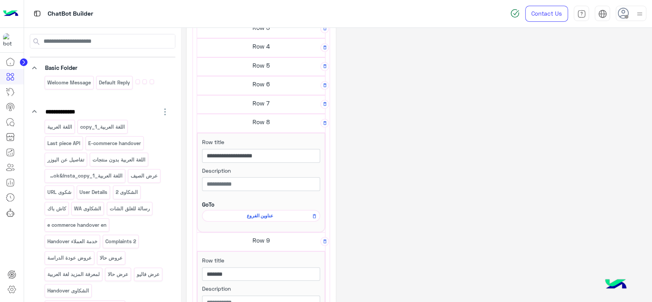
click at [425, 185] on div "**********" at bounding box center [416, 178] width 459 height 788
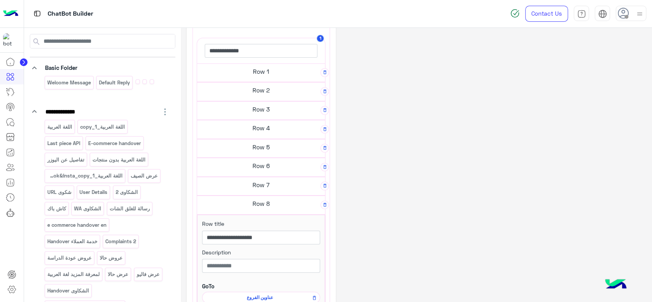
scroll to position [169, 0]
click at [257, 68] on h5 "Row 1" at bounding box center [261, 70] width 128 height 15
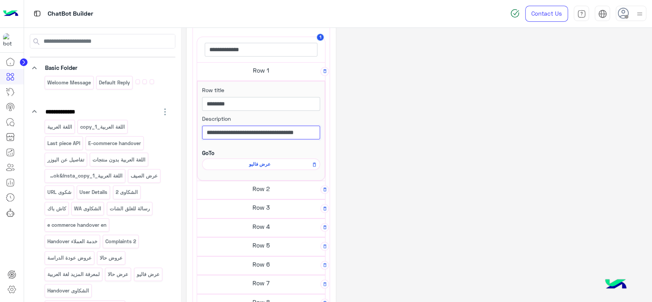
click at [213, 131] on input "**********" at bounding box center [261, 133] width 118 height 14
click at [281, 100] on input "********" at bounding box center [261, 104] width 118 height 14
click at [206, 133] on input "**********" at bounding box center [261, 133] width 118 height 14
drag, startPoint x: 206, startPoint y: 133, endPoint x: 332, endPoint y: 129, distance: 125.7
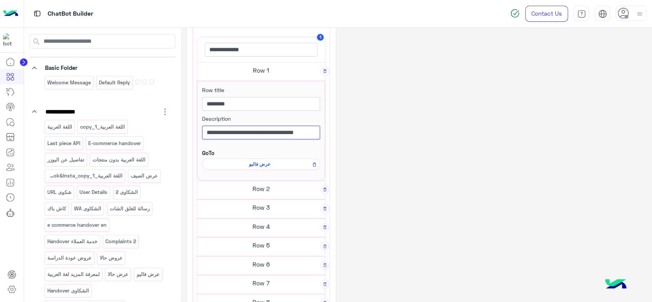
click at [332, 129] on div "**********" at bounding box center [261, 308] width 149 height 888
paste input "**********"
type input "**********"
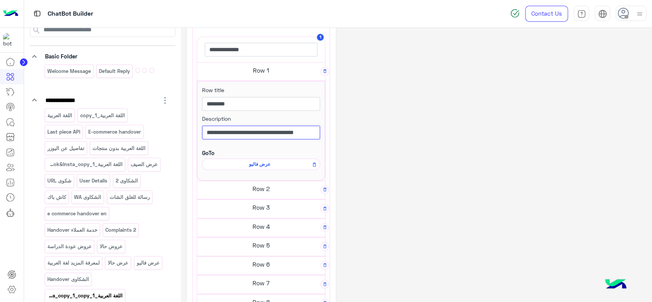
scroll to position [39, 0]
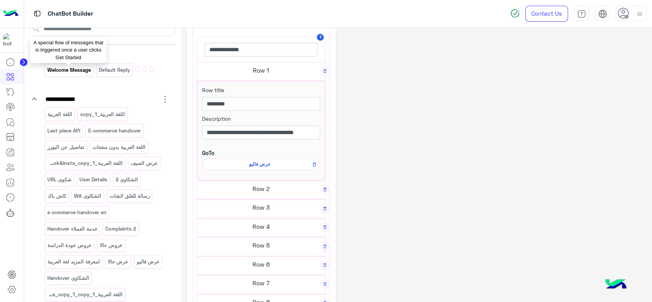
click at [77, 71] on p "Welcome Message" at bounding box center [69, 70] width 45 height 9
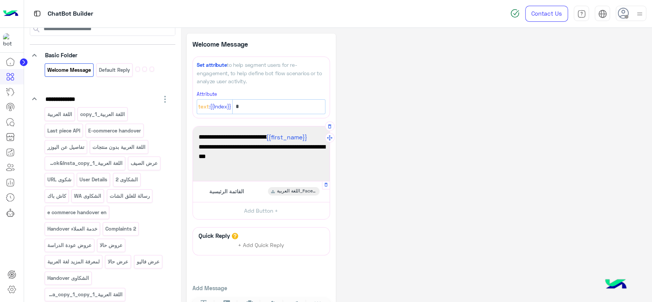
click at [232, 193] on span "القائمة الرئيسية" at bounding box center [226, 191] width 35 height 7
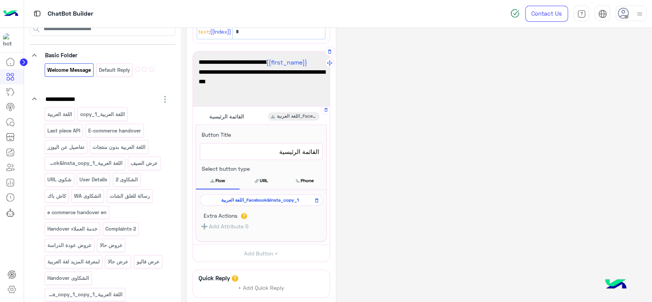
scroll to position [83, 0]
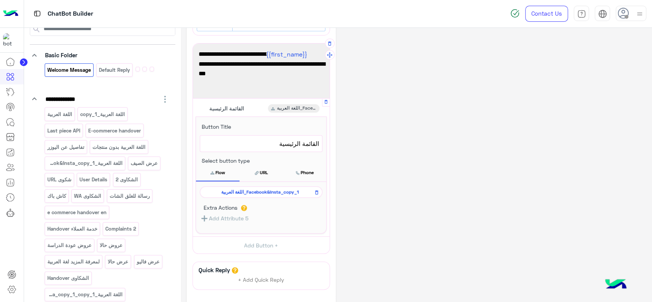
click at [232, 193] on span "اللغة العربية_Facebook&Insta_copy_1" at bounding box center [260, 192] width 112 height 7
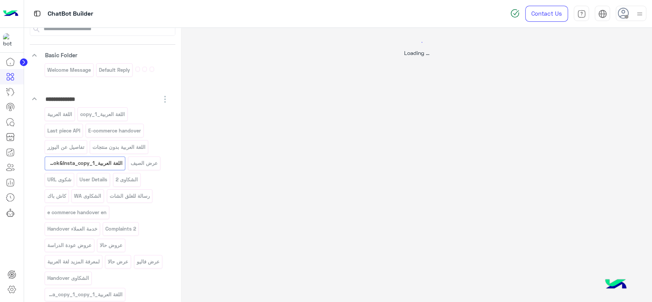
scroll to position [0, 0]
select select "*"
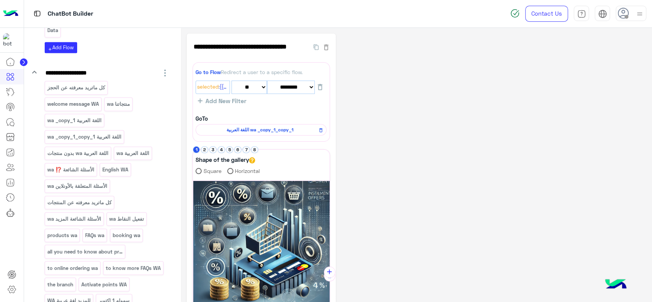
scroll to position [385, 0]
click at [93, 118] on p "اللغة العربية wa _copy_1" at bounding box center [74, 120] width 55 height 9
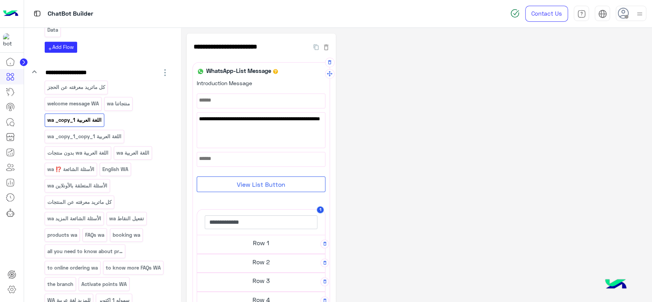
scroll to position [230, 0]
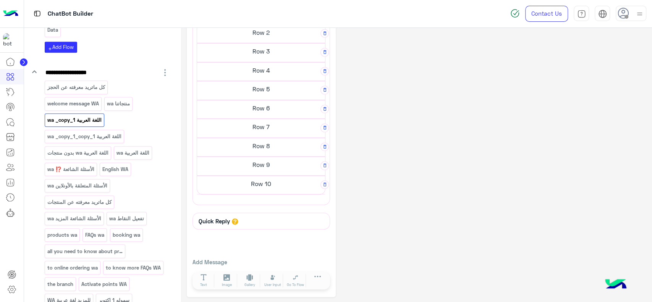
click at [263, 186] on h5 "Row 10" at bounding box center [261, 183] width 128 height 15
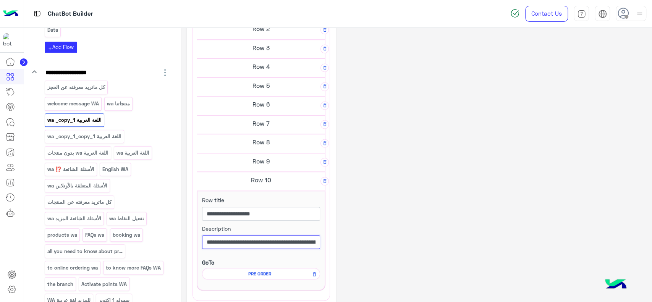
click at [225, 240] on input "**********" at bounding box center [261, 242] width 118 height 14
click at [256, 243] on input "**********" at bounding box center [261, 242] width 118 height 14
click at [385, 212] on div "**********" at bounding box center [416, 98] width 459 height 589
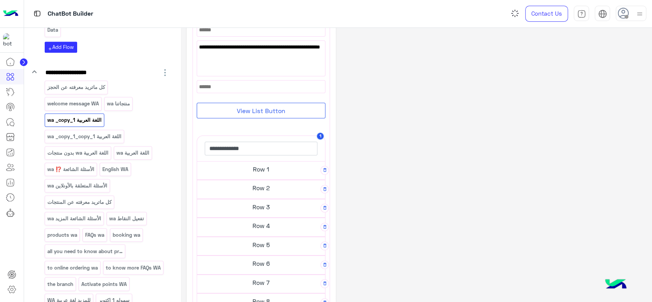
scroll to position [69, 0]
click at [276, 176] on h5 "Row 1" at bounding box center [261, 170] width 128 height 15
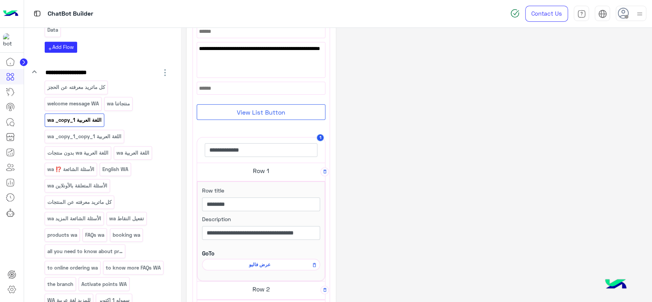
click at [91, 99] on p "welcome message WA" at bounding box center [73, 103] width 53 height 9
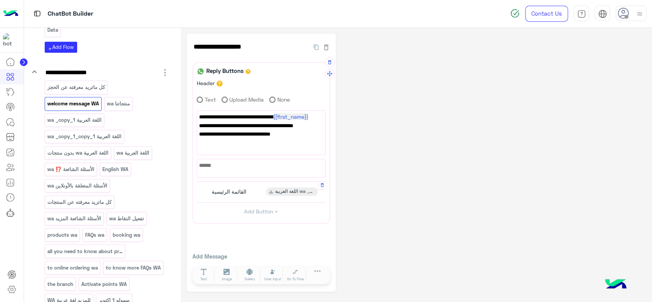
click at [235, 188] on span "القائمة الرئيسية" at bounding box center [229, 191] width 35 height 7
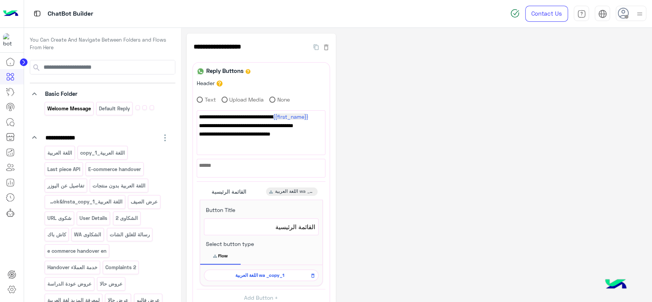
click at [79, 113] on div "Welcome Message" at bounding box center [69, 108] width 49 height 13
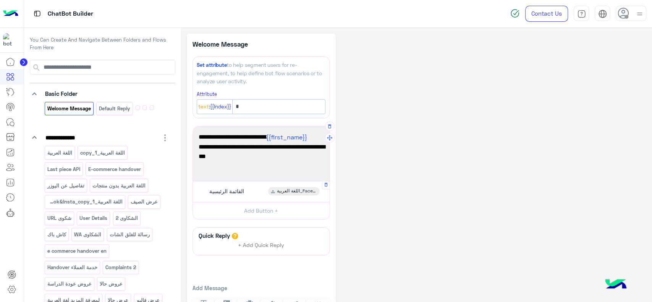
click at [264, 189] on div "القائمة الرئيسية اللغة العربية_Facebook&Insta_copy_1" at bounding box center [261, 191] width 131 height 15
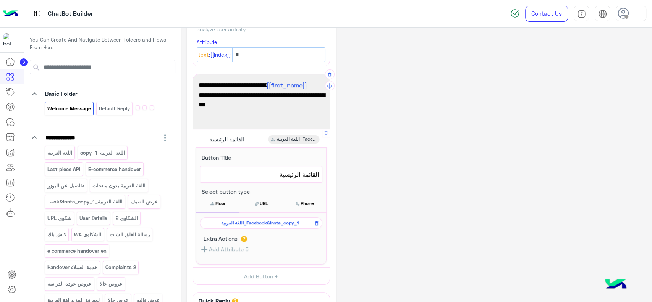
scroll to position [53, 0]
click at [269, 220] on span "اللغة العربية_Facebook&Insta_copy_1" at bounding box center [260, 222] width 112 height 7
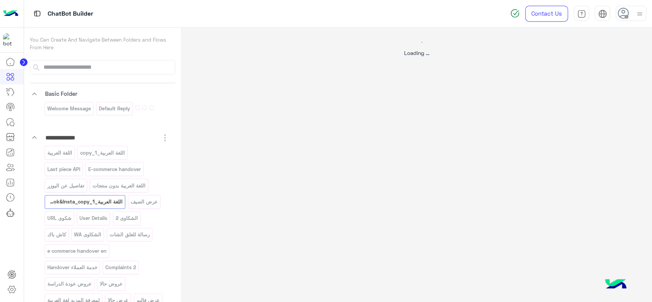
scroll to position [0, 0]
select select "*"
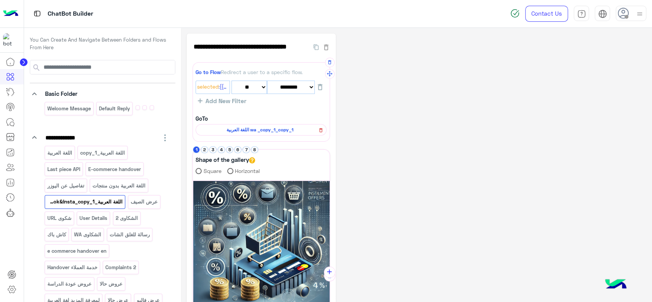
click at [320, 133] on icon at bounding box center [320, 130] width 5 height 9
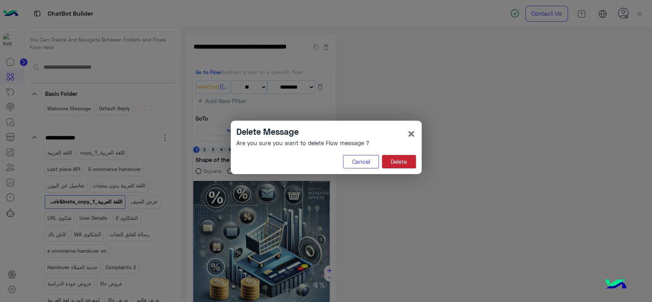
click at [401, 156] on button "Delete" at bounding box center [399, 162] width 34 height 14
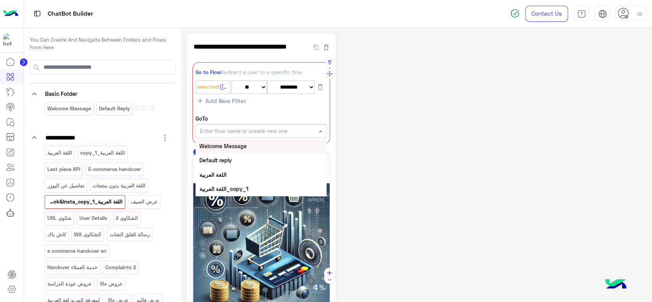
click at [275, 128] on input "text" at bounding box center [248, 131] width 97 height 8
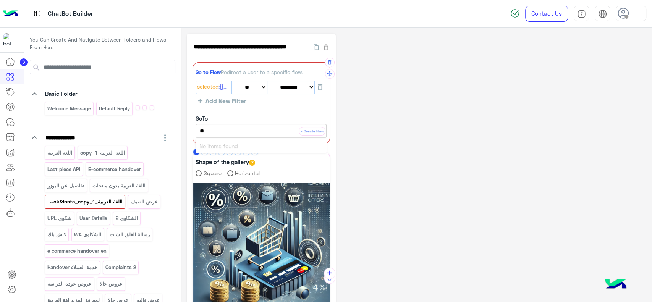
type input "*"
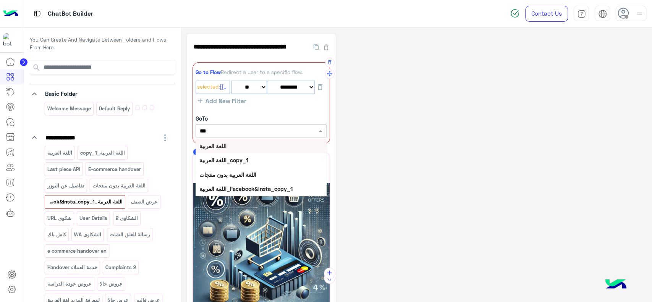
type input "****"
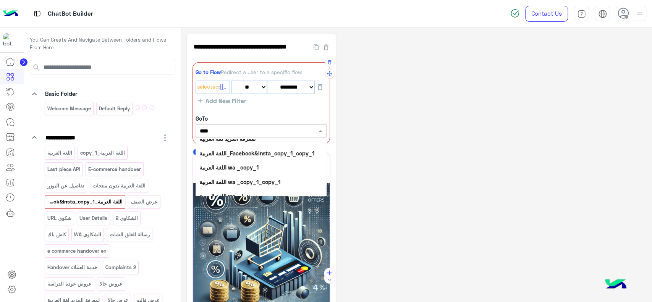
scroll to position [65, 0]
click at [262, 166] on div "اللغة العربية wa _copy_1" at bounding box center [261, 167] width 131 height 14
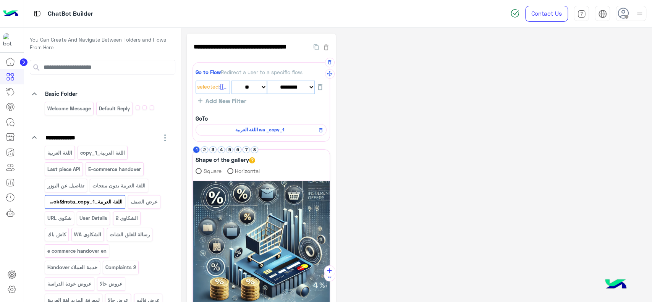
click at [393, 138] on div "**********" at bounding box center [416, 271] width 459 height 474
click at [253, 129] on span "اللغة العربية wa _copy_1" at bounding box center [260, 129] width 120 height 7
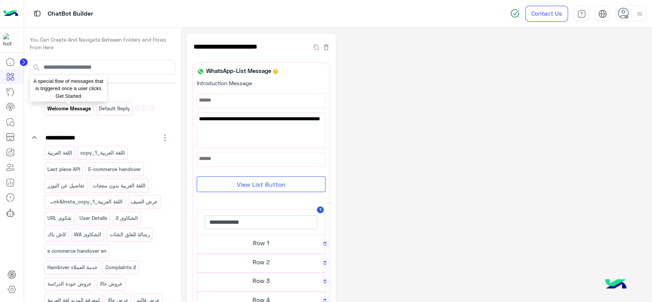
click at [81, 112] on p "Welcome Message" at bounding box center [69, 108] width 45 height 9
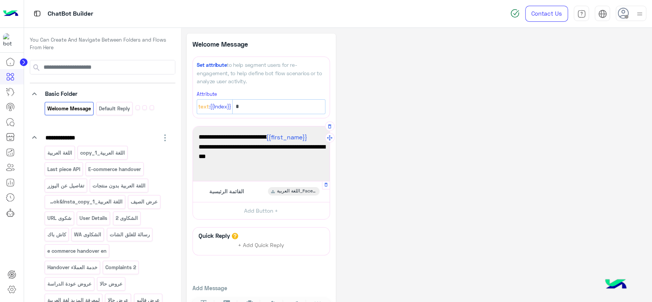
click at [260, 196] on div "القائمة الرئيسية اللغة العربية_Facebook&Insta_copy_1" at bounding box center [261, 191] width 131 height 15
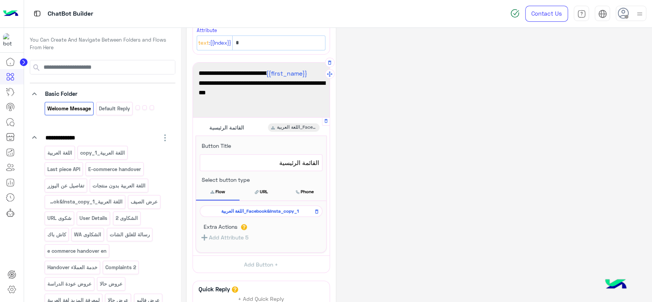
scroll to position [66, 0]
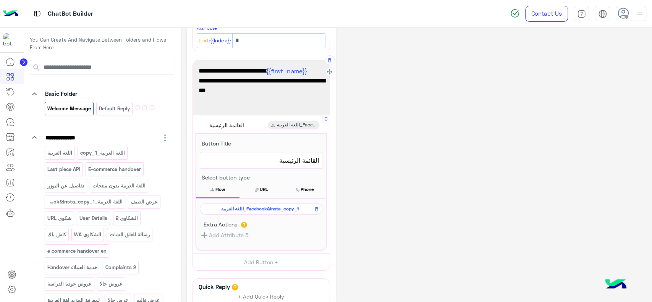
click at [261, 207] on span "اللغة العربية_Facebook&Insta_copy_1" at bounding box center [260, 208] width 112 height 7
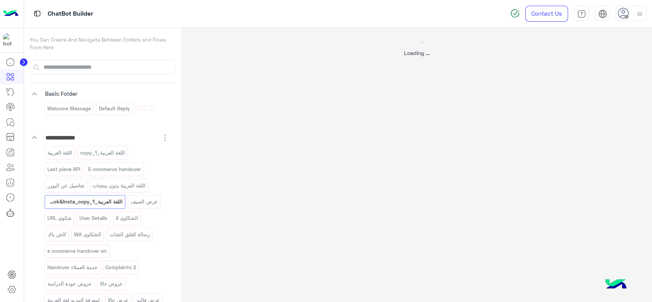
scroll to position [0, 0]
select select "*"
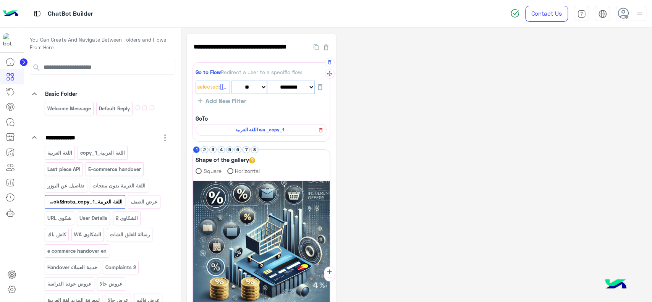
click at [321, 132] on icon at bounding box center [320, 130] width 5 height 9
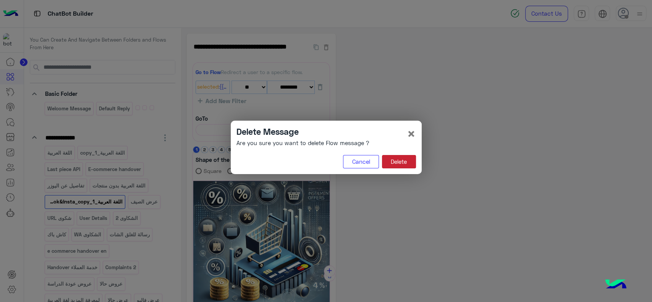
click at [398, 162] on button "Delete" at bounding box center [399, 162] width 34 height 14
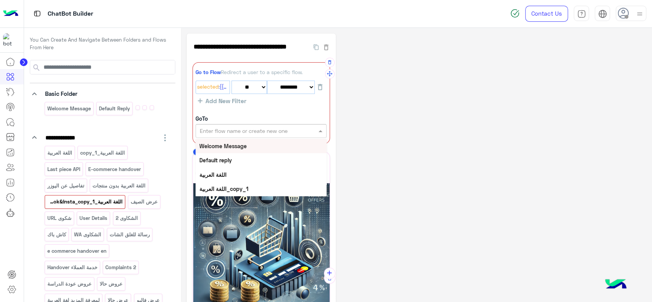
click at [274, 129] on input "text" at bounding box center [248, 131] width 97 height 8
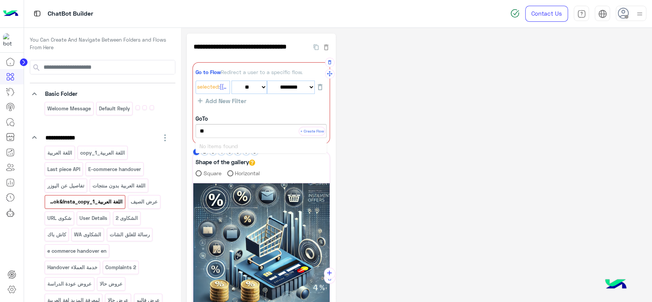
type input "*"
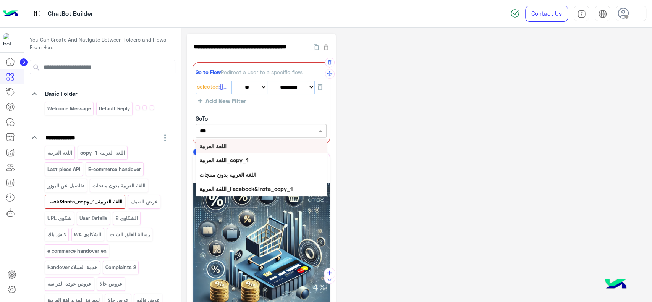
type input "****"
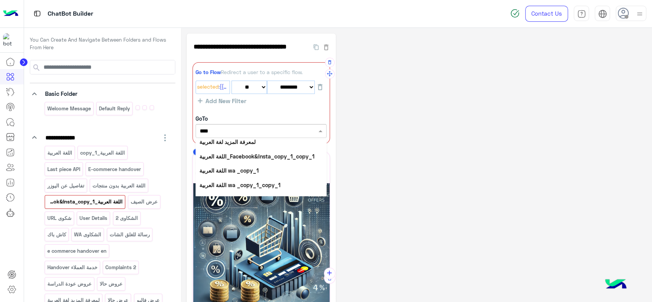
scroll to position [64, 0]
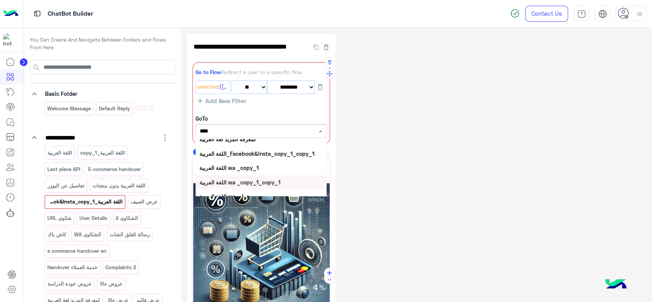
click at [271, 179] on b "اللغة العربية wa _copy_1_copy_1" at bounding box center [239, 182] width 81 height 6
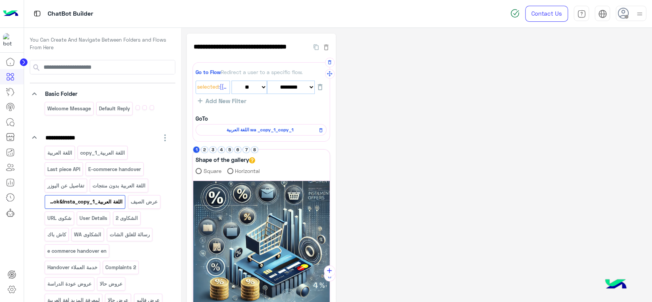
click at [368, 147] on div "**********" at bounding box center [416, 271] width 459 height 474
click at [11, 17] on img at bounding box center [10, 14] width 15 height 16
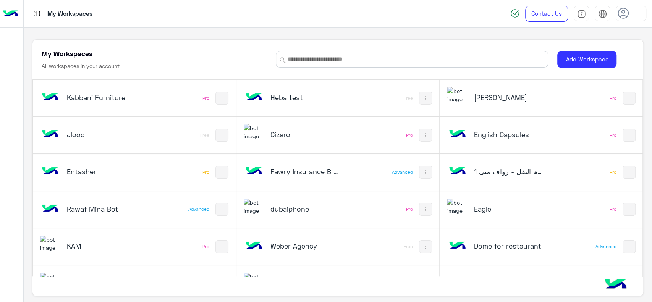
scroll to position [321, 0]
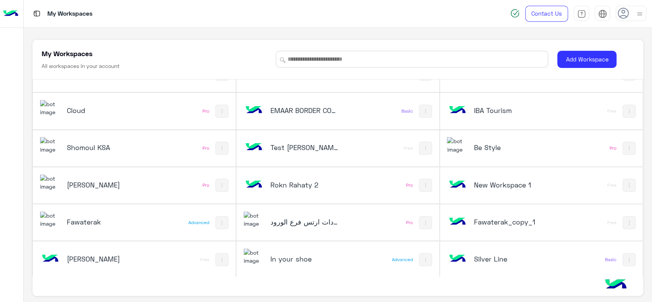
click at [529, 265] on div "Silver Line" at bounding box center [503, 260] width 113 height 22
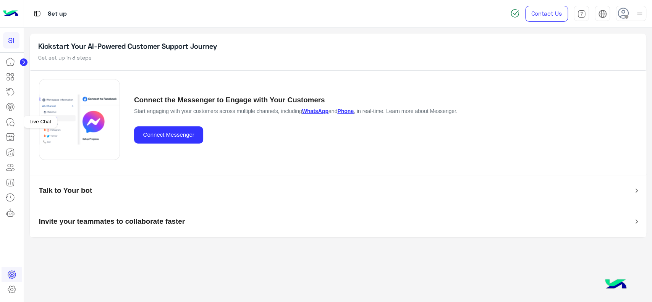
click at [10, 118] on icon at bounding box center [10, 122] width 9 height 9
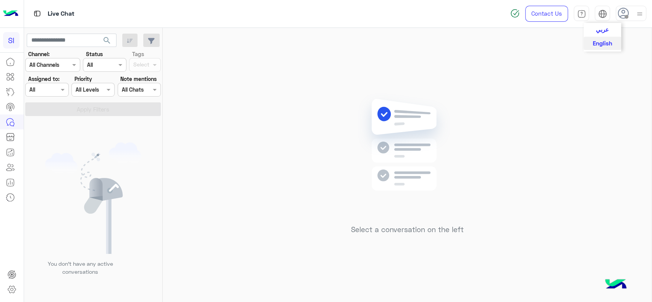
click at [602, 15] on img at bounding box center [602, 14] width 9 height 9
click at [605, 24] on button "عربي" at bounding box center [602, 29] width 37 height 13
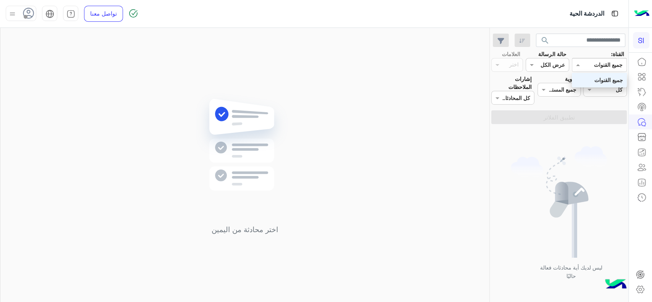
click at [599, 69] on div "القناه جميع القنوات" at bounding box center [599, 65] width 55 height 14
click at [640, 62] on icon at bounding box center [641, 61] width 9 height 9
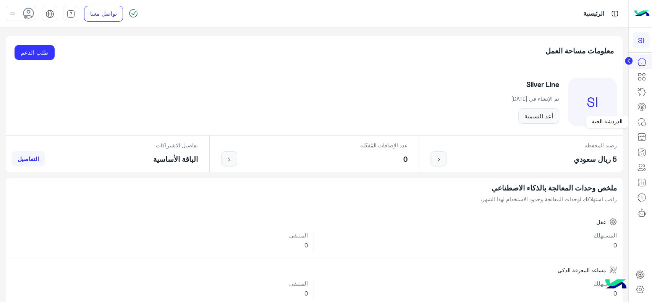
click at [643, 123] on icon at bounding box center [641, 122] width 9 height 9
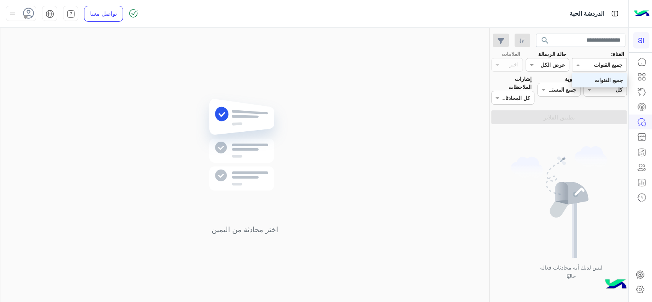
click at [593, 63] on div at bounding box center [599, 64] width 54 height 9
click at [643, 74] on icon at bounding box center [641, 76] width 9 height 9
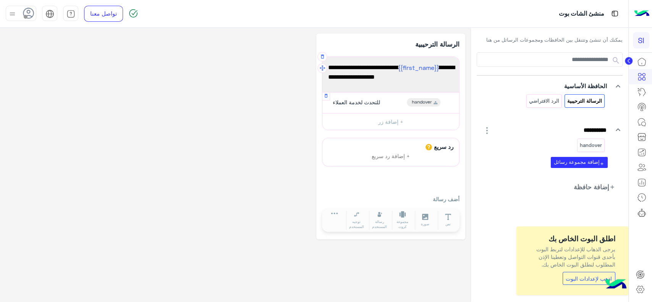
click at [370, 105] on div "للتحدث لخدمة العملاء" at bounding box center [355, 102] width 55 height 8
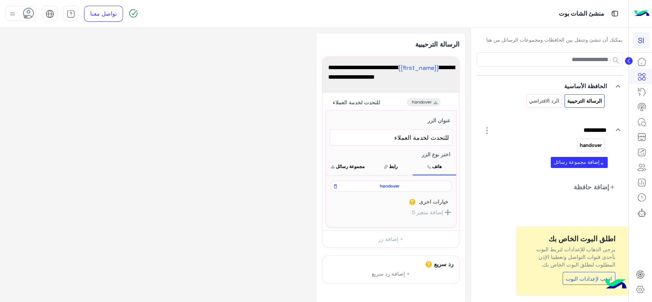
click at [588, 147] on p "handover" at bounding box center [590, 145] width 23 height 9
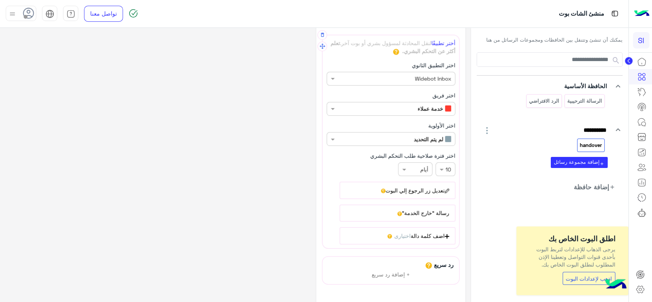
scroll to position [29, 0]
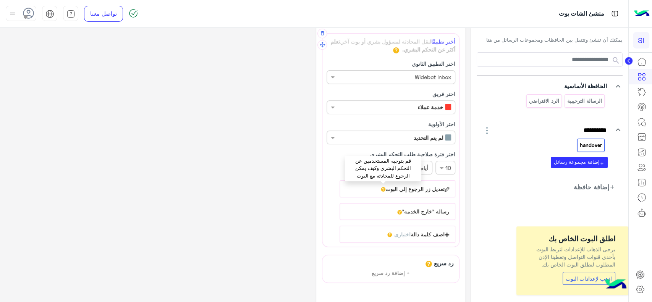
click at [384, 188] on icon at bounding box center [383, 189] width 5 height 5
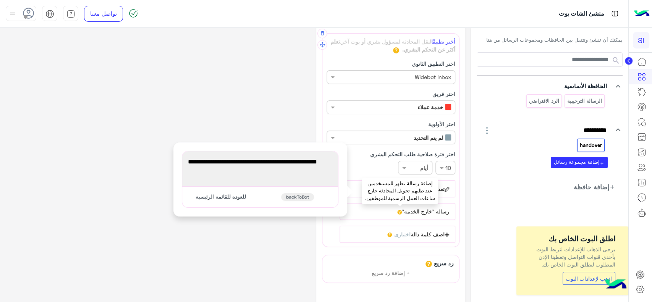
click at [399, 211] on icon at bounding box center [399, 212] width 5 height 5
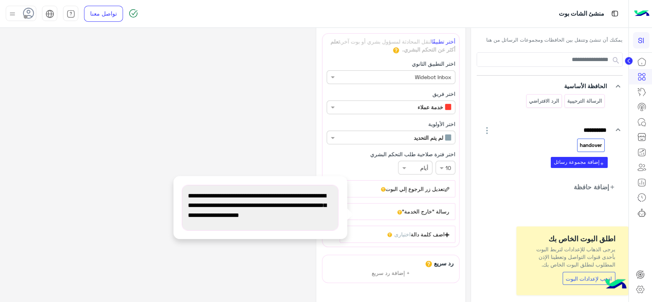
click at [250, 144] on div "**********" at bounding box center [235, 181] width 459 height 352
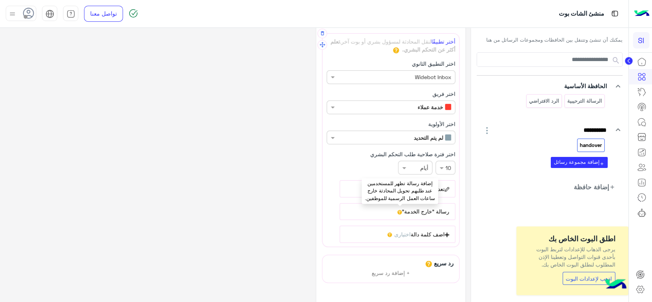
click at [401, 211] on icon at bounding box center [399, 212] width 5 height 5
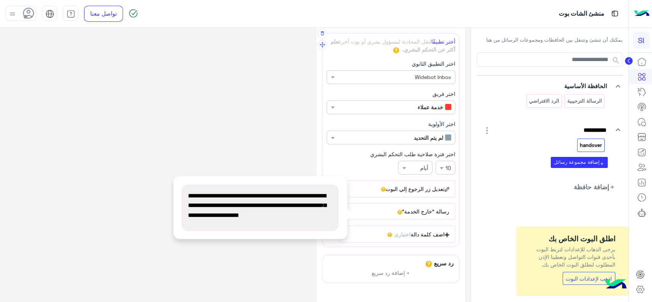
click at [229, 215] on span "يرجى العلم أننا خارج أوقات العمل حاليًا. نرجو معاودة التواصل معنا لاحقًا، علمًا…" at bounding box center [260, 210] width 144 height 39
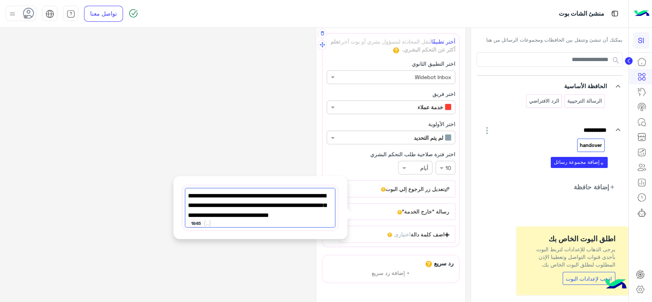
type textarea "**********"
click at [233, 154] on div "**********" at bounding box center [235, 181] width 459 height 352
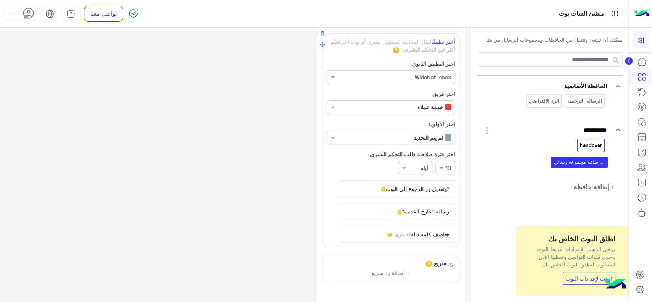
click at [628, 65] on app-side-navbar-link-icons at bounding box center [629, 62] width 8 height 6
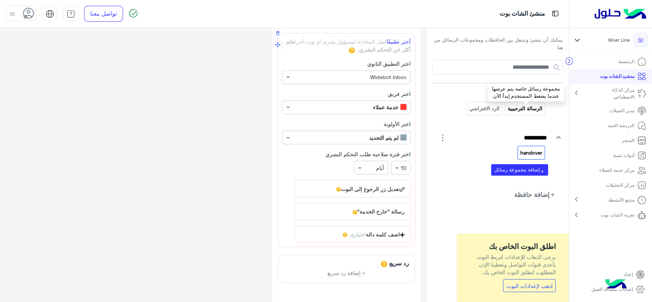
click at [536, 112] on p "الرسالة الترحيبية" at bounding box center [525, 108] width 36 height 9
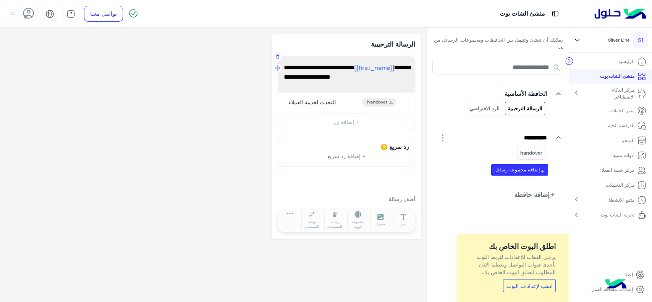
click at [385, 80] on span "مرحبًا {{first_name}} 👋، أهلاً بك في Silverline، كيف يمكننا مساعدتك اليوم؟" at bounding box center [346, 72] width 125 height 19
